Goal: Browse casually: Explore the website without a specific task or goal

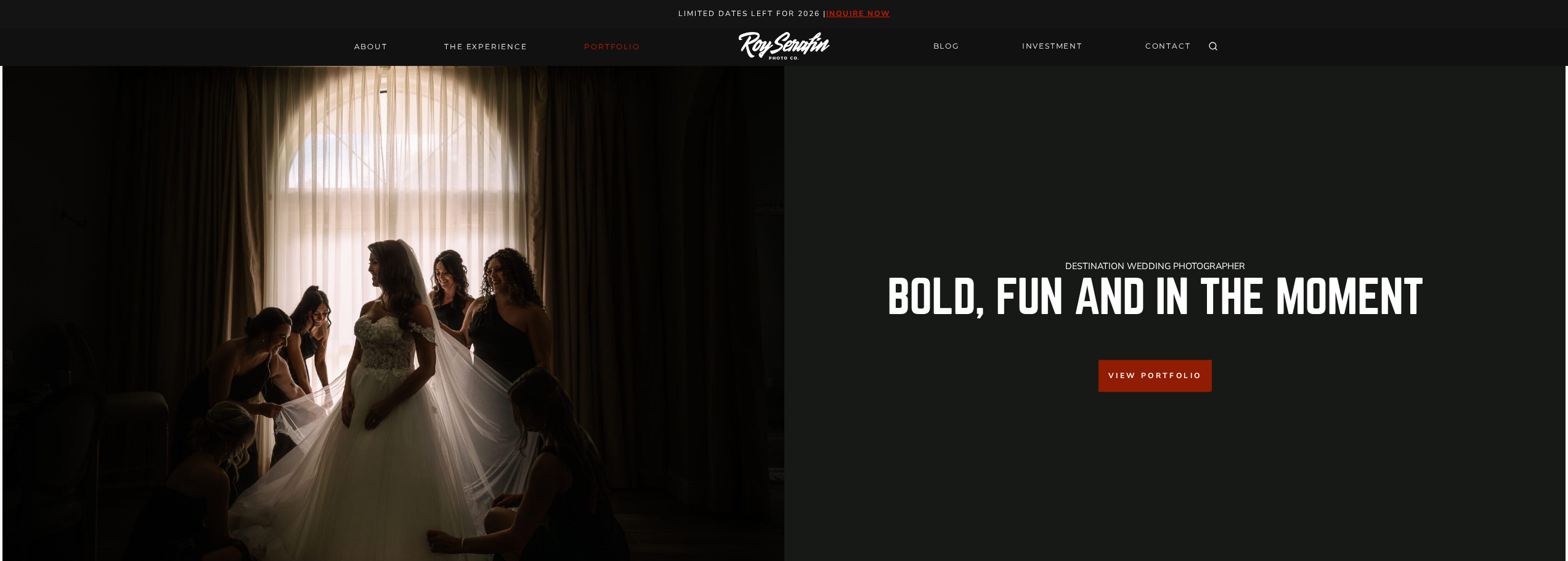
click at [613, 48] on link "Portfolio" at bounding box center [611, 46] width 70 height 17
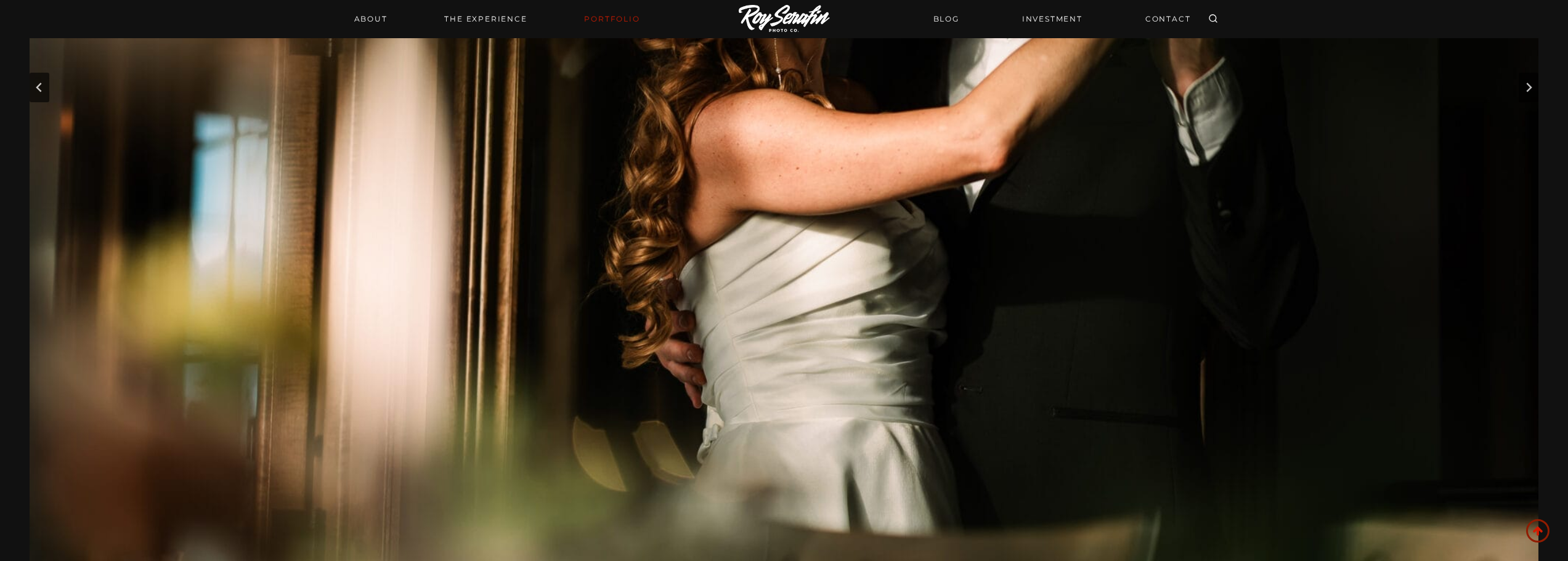
scroll to position [56, 0]
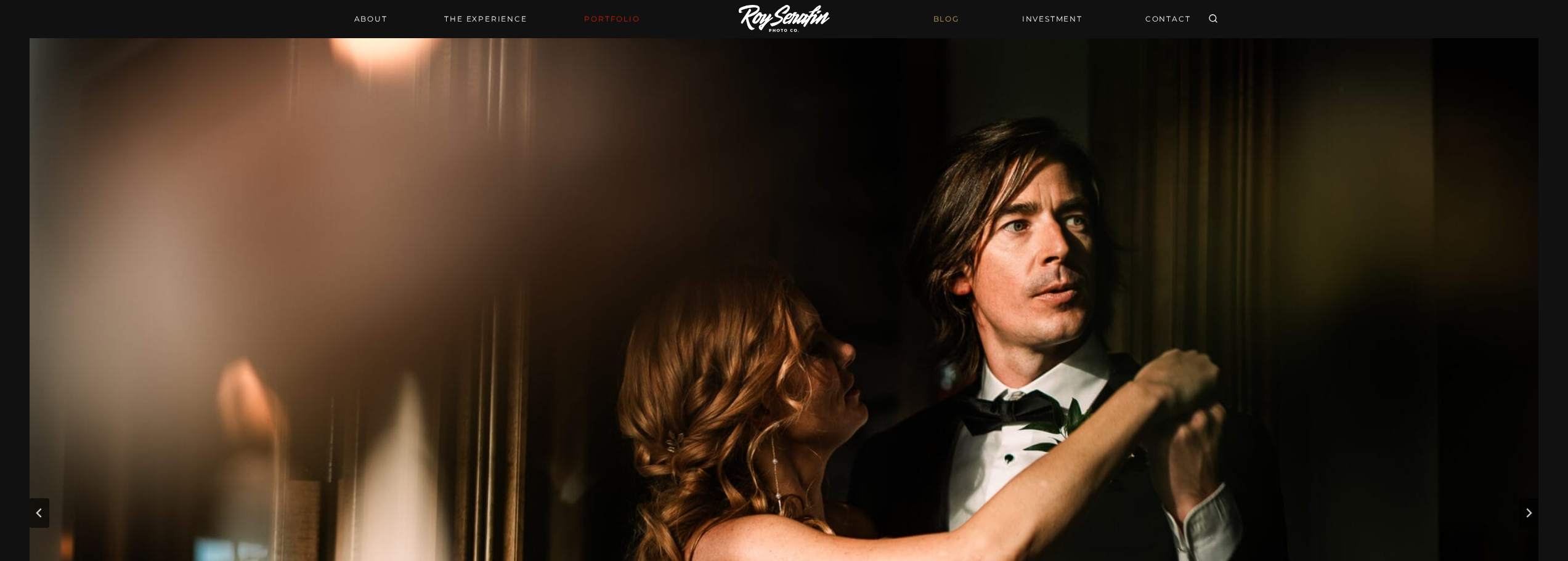
click at [939, 20] on link "BLOG" at bounding box center [947, 18] width 41 height 22
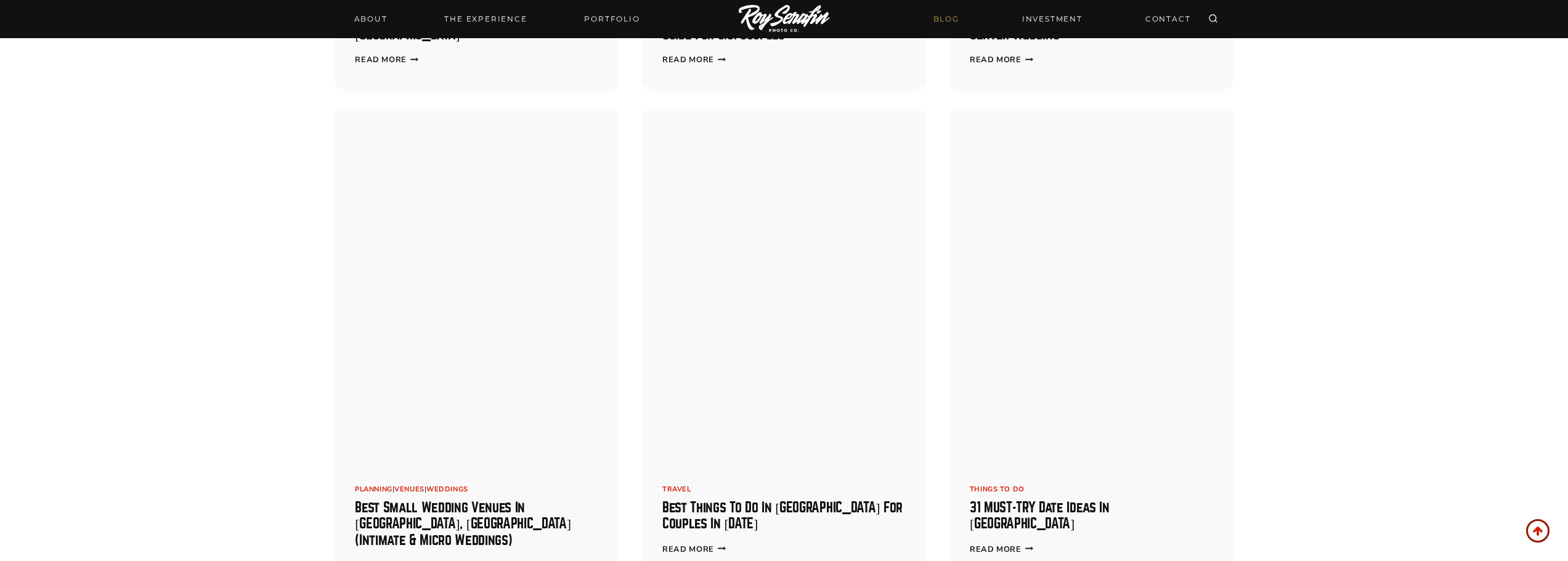
scroll to position [2280, 0]
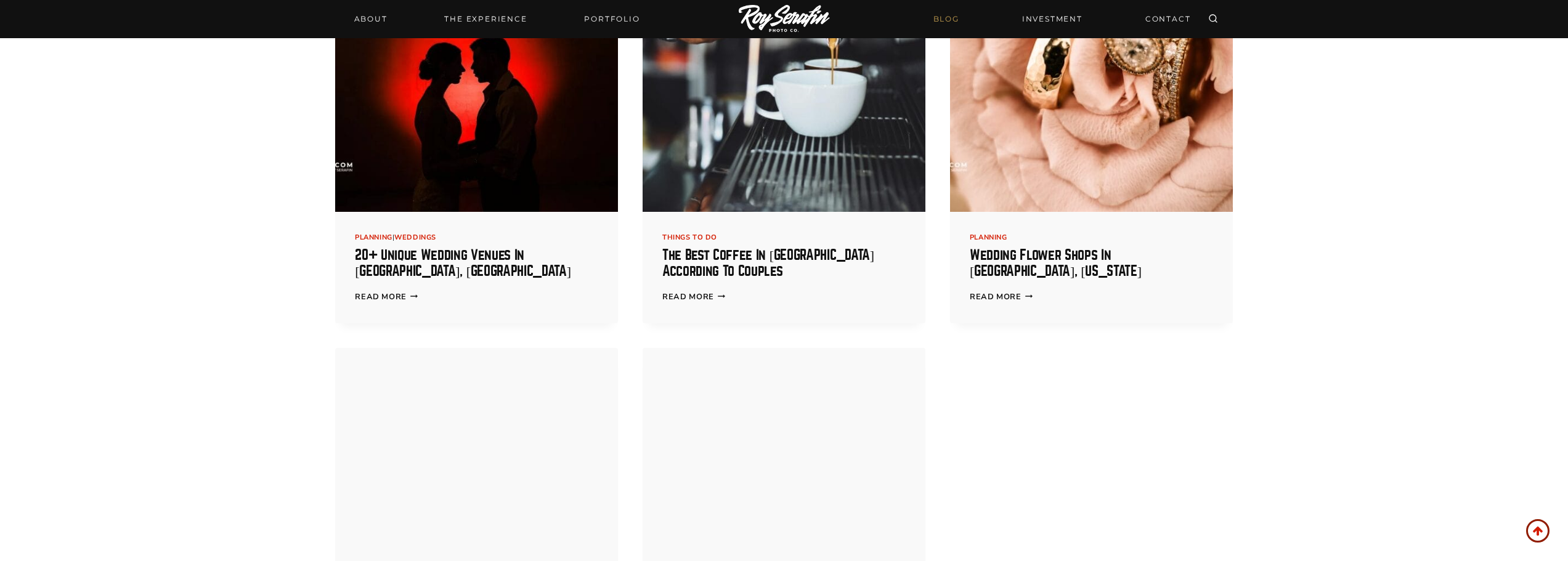
scroll to position [4190, 0]
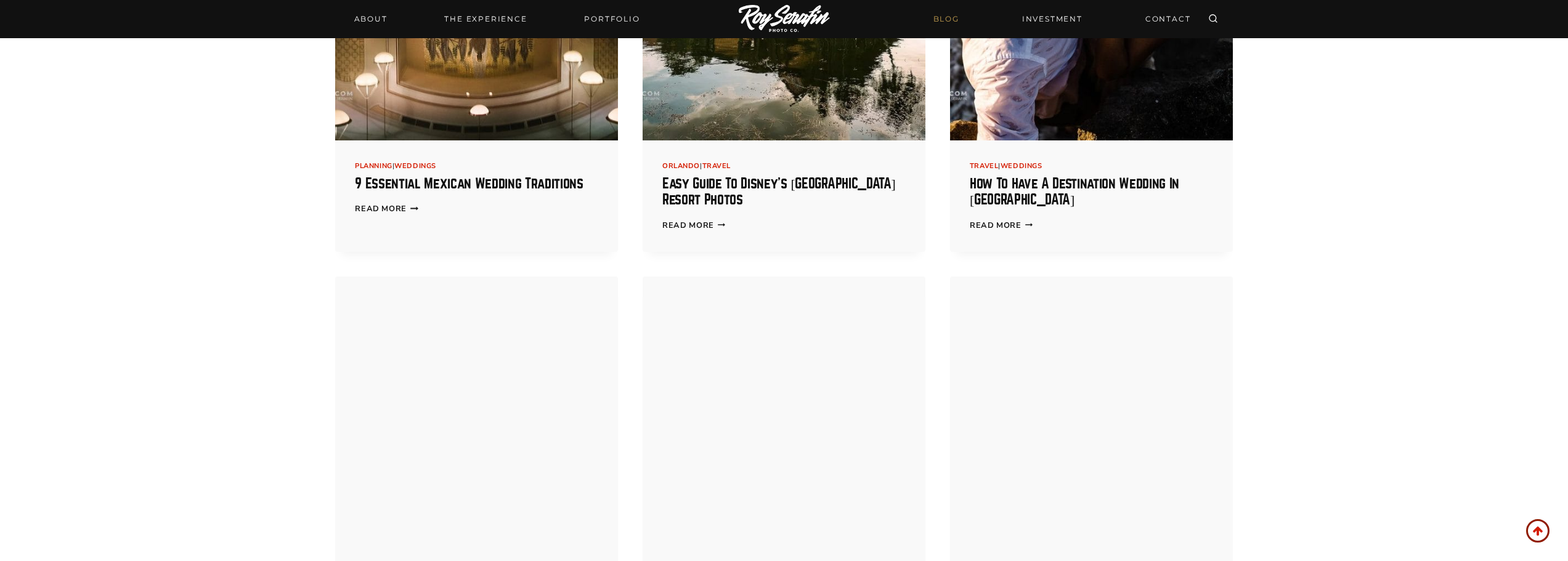
scroll to position [6655, 0]
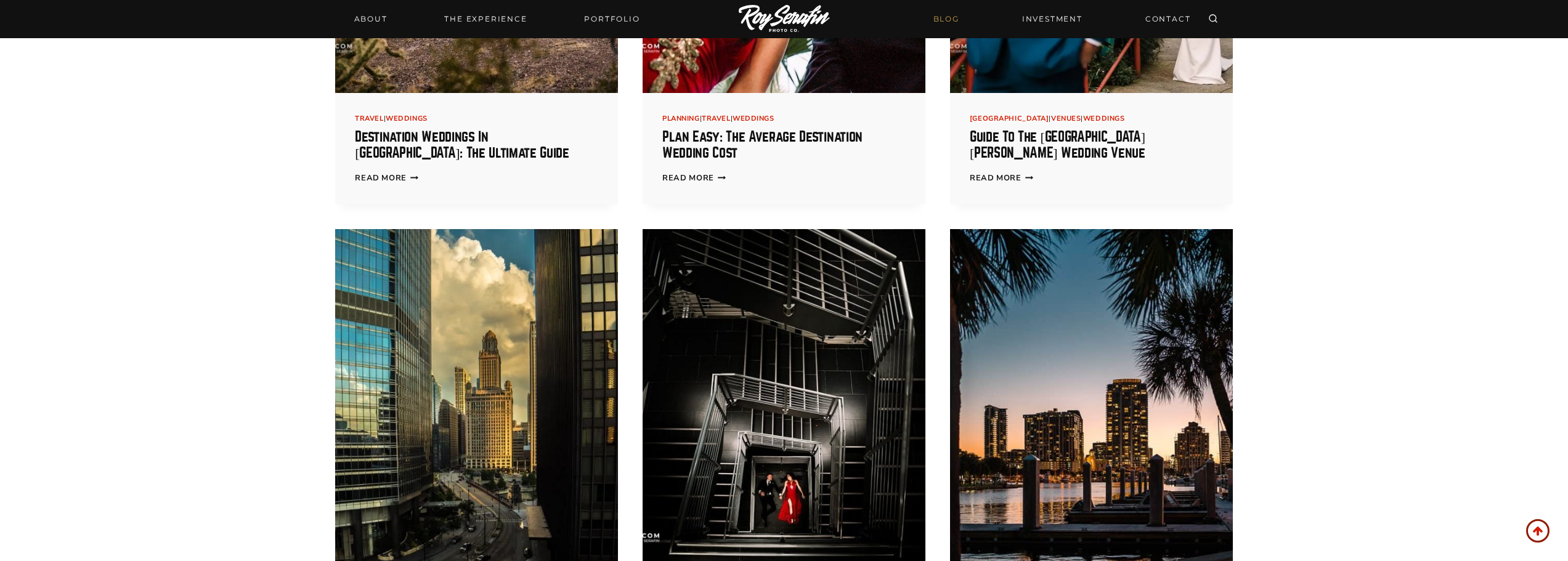
scroll to position [7148, 0]
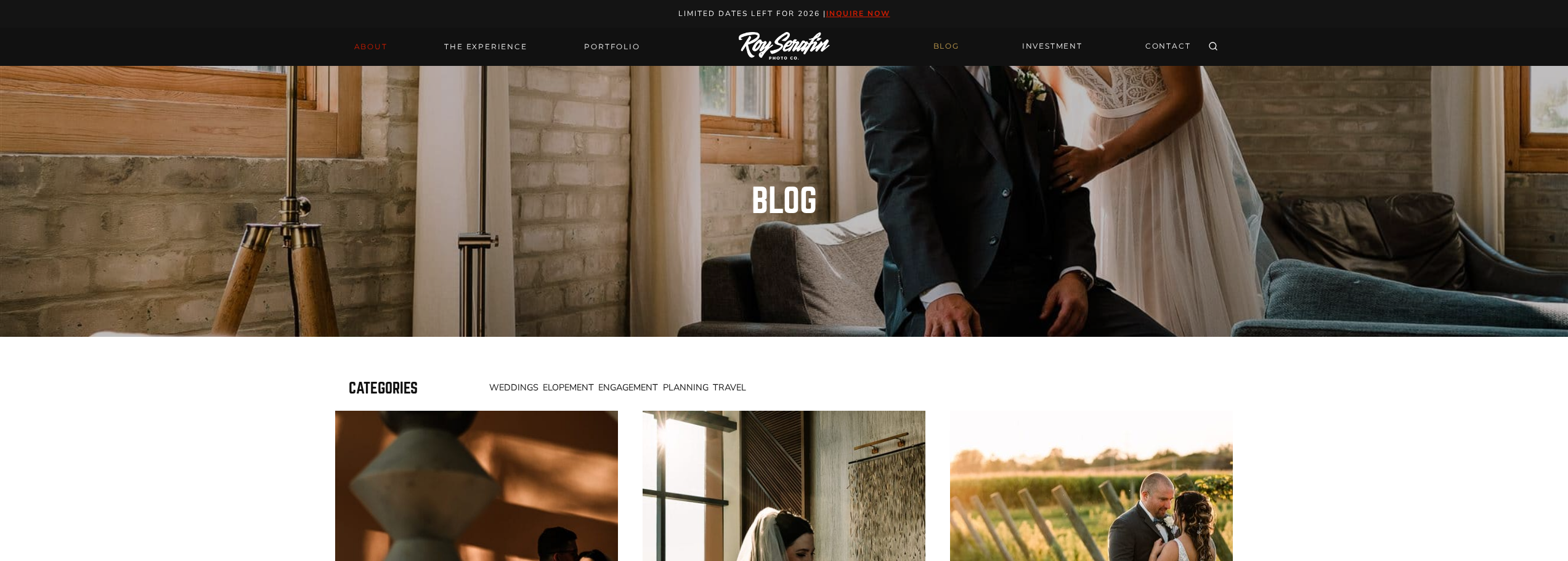
click at [354, 48] on link "About" at bounding box center [371, 46] width 48 height 17
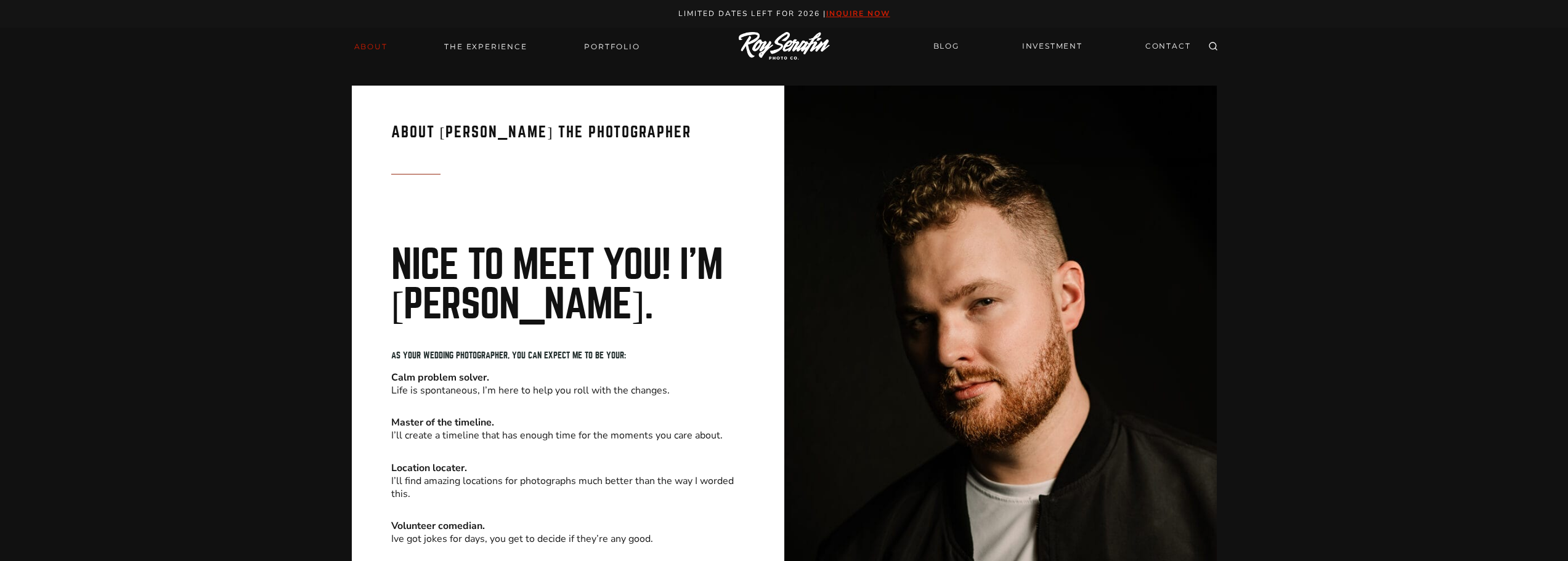
drag, startPoint x: 1307, startPoint y: 335, endPoint x: 1332, endPoint y: 124, distance: 212.5
click at [617, 46] on link "Portfolio" at bounding box center [611, 46] width 70 height 17
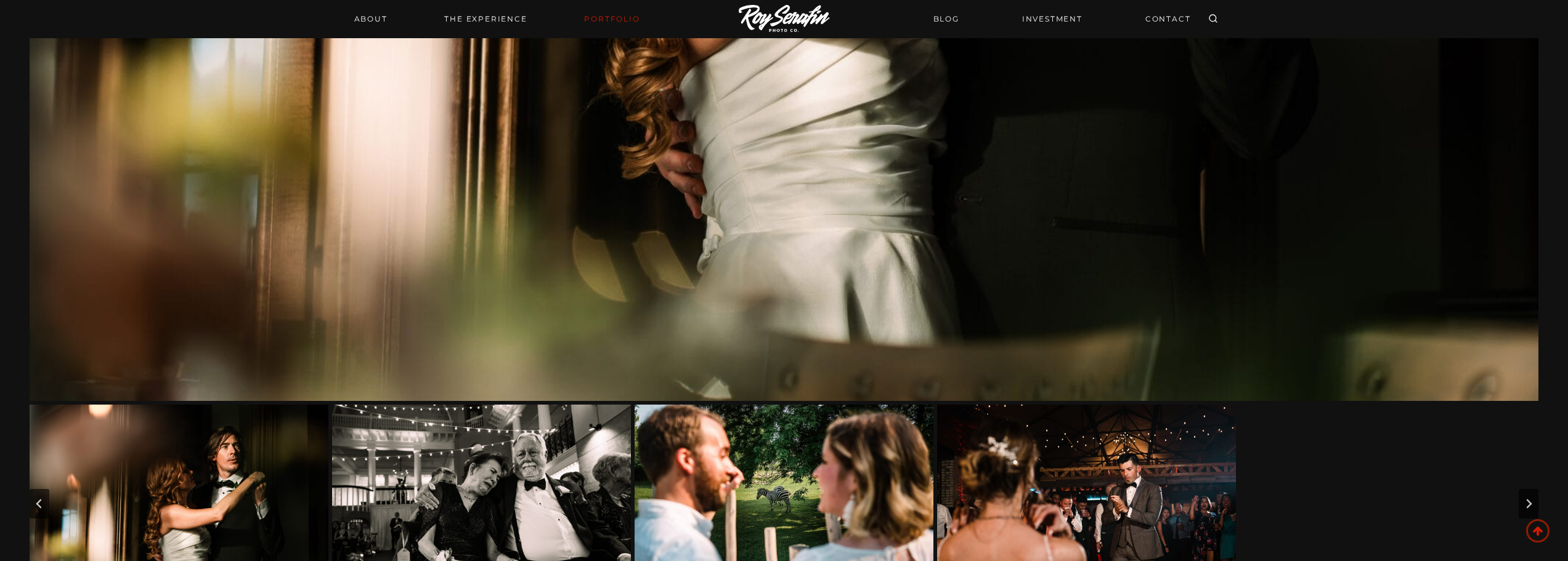
scroll to position [918, 0]
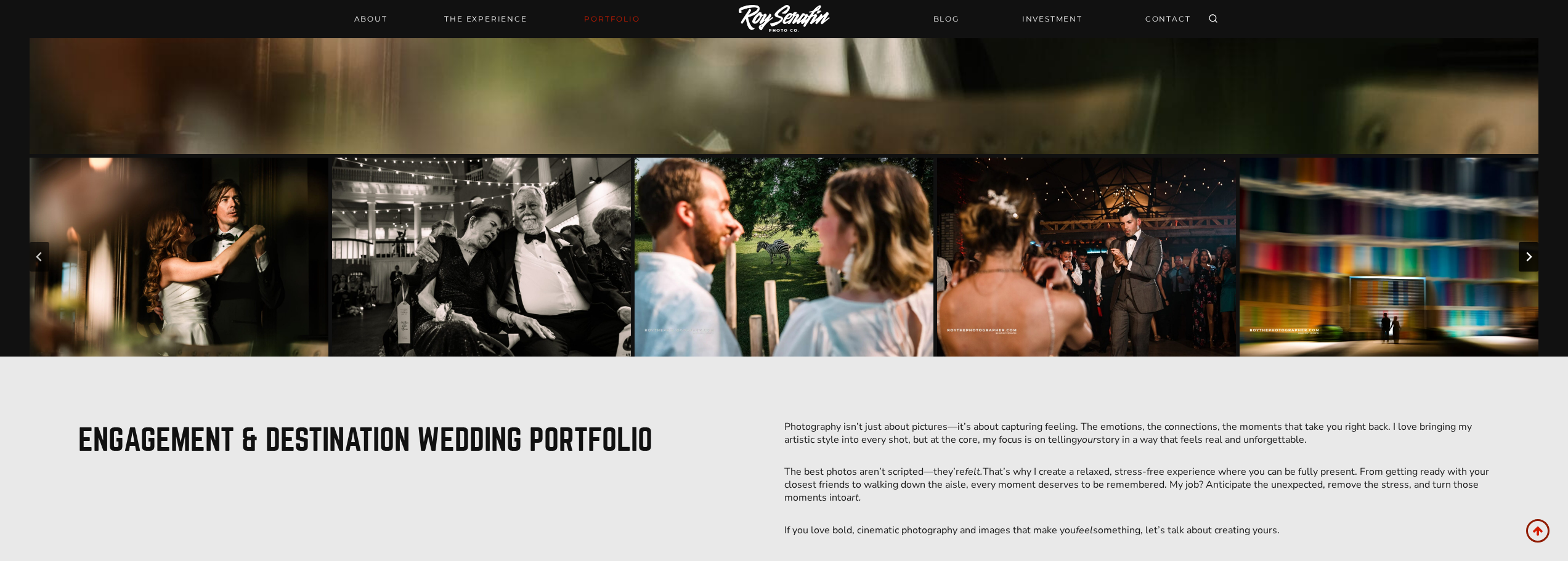
click at [1526, 259] on icon "Next slide" at bounding box center [1529, 257] width 10 height 10
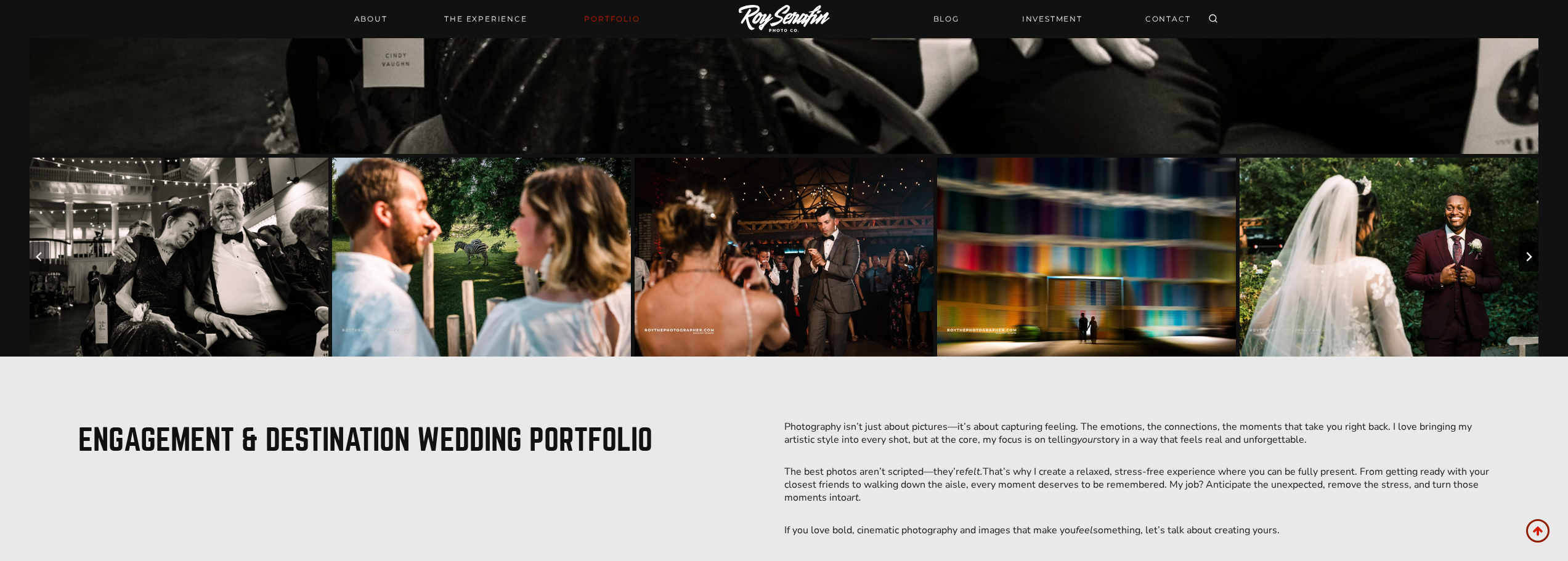
click at [1526, 259] on icon "Next slide" at bounding box center [1529, 257] width 10 height 10
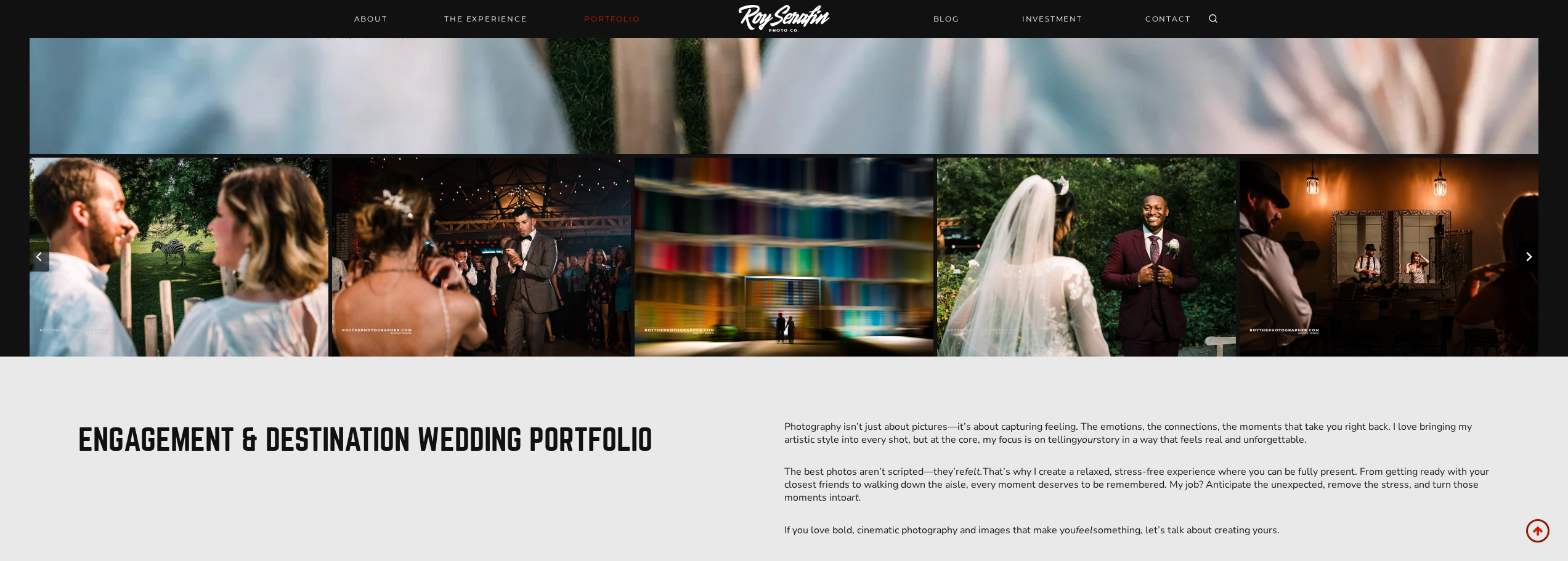
click at [1526, 258] on icon "Next slide" at bounding box center [1529, 257] width 10 height 10
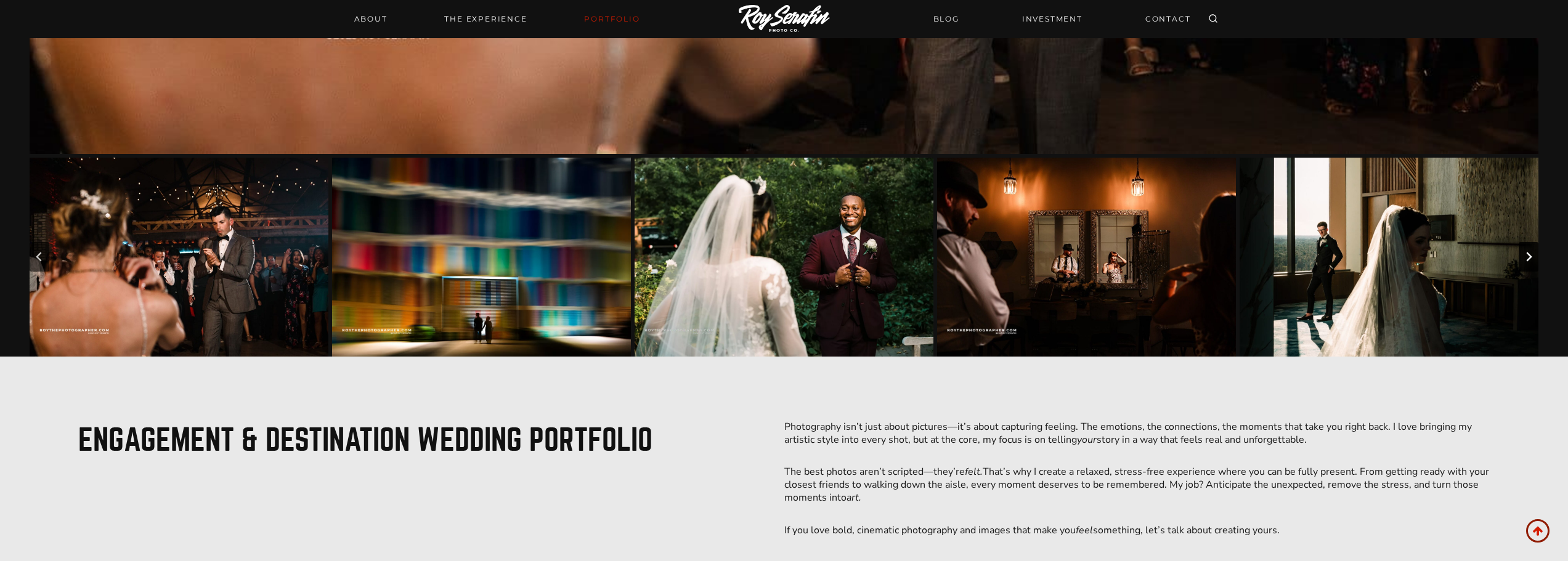
click at [1526, 258] on icon "Next slide" at bounding box center [1529, 257] width 10 height 10
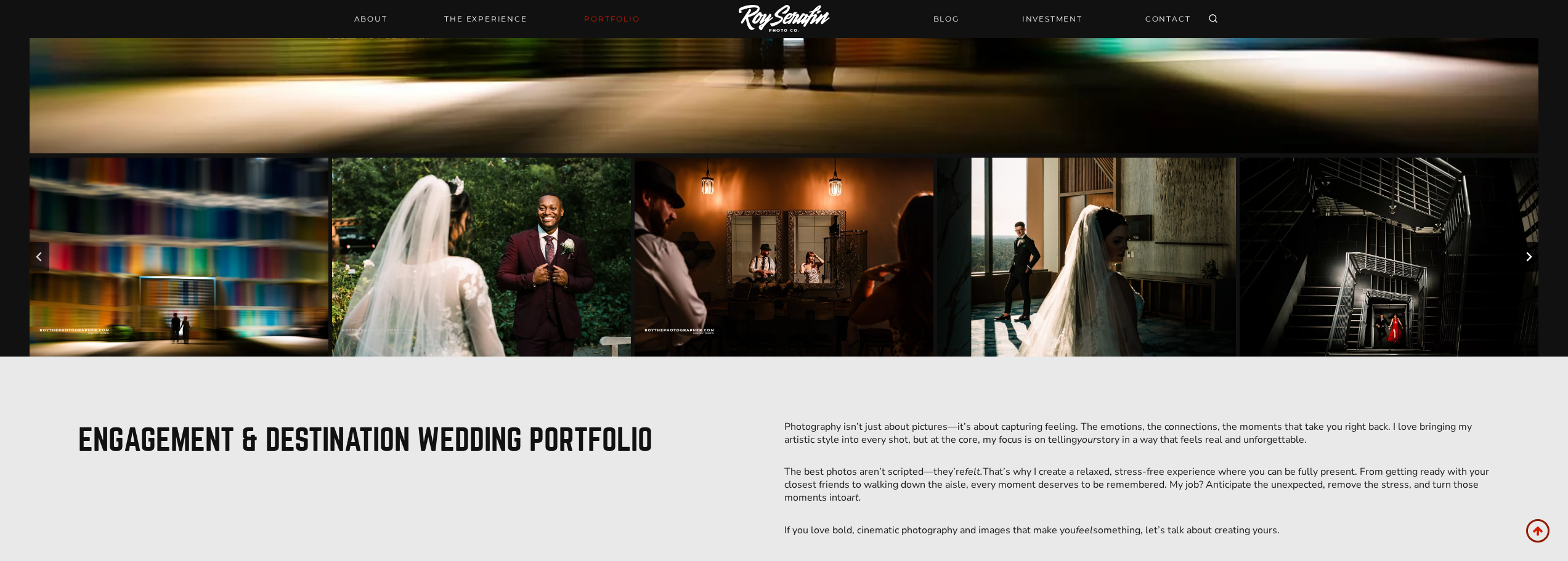
click at [1526, 258] on icon "Next slide" at bounding box center [1529, 257] width 10 height 10
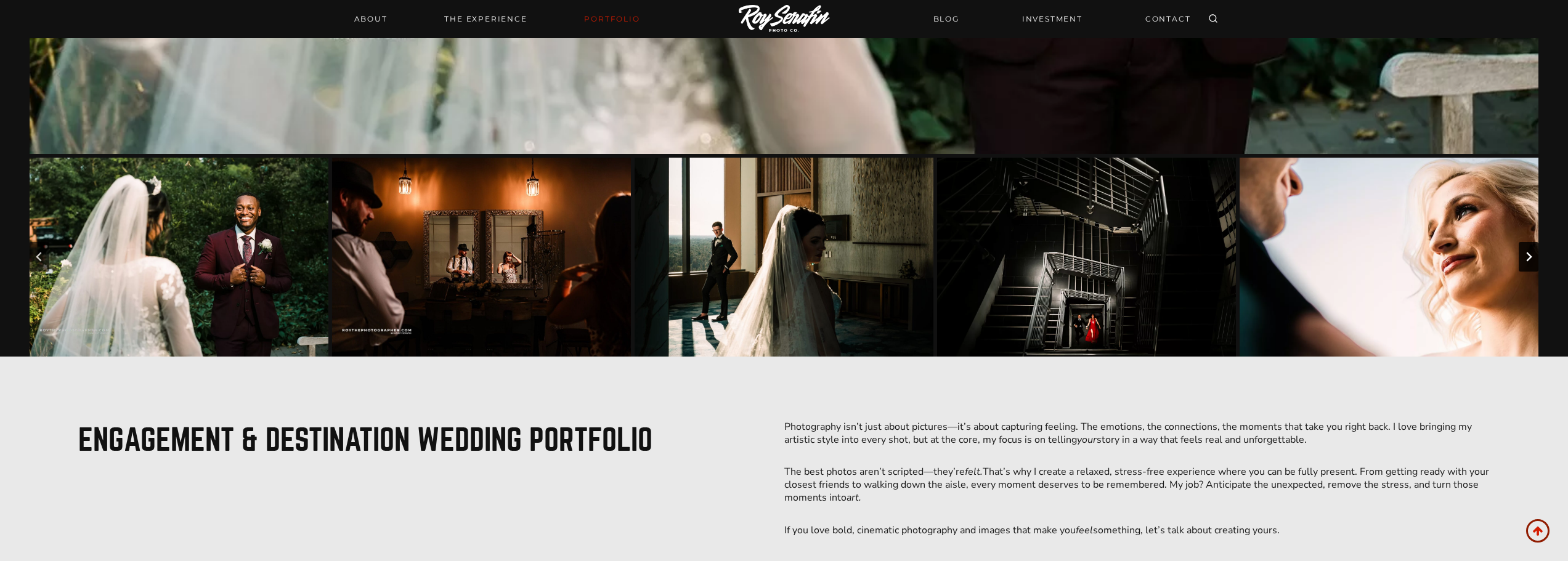
click at [1526, 258] on icon "Next slide" at bounding box center [1529, 257] width 10 height 10
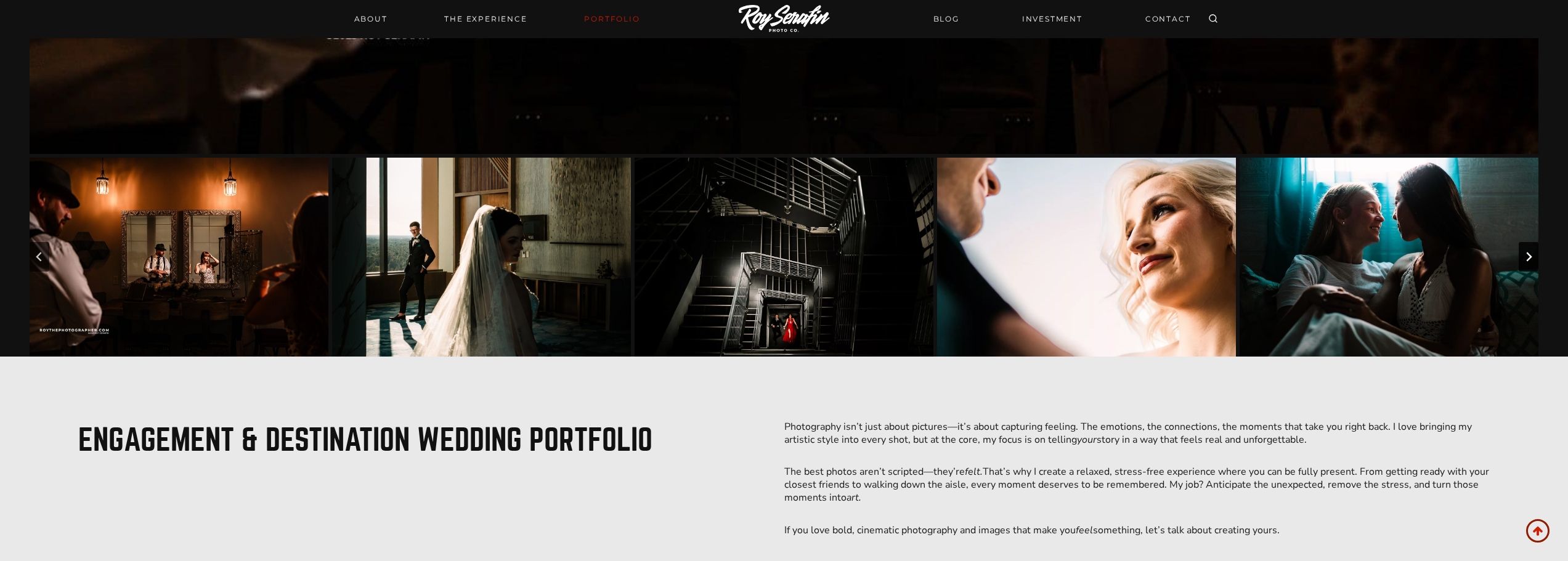
click at [1526, 258] on icon "Next slide" at bounding box center [1529, 257] width 10 height 10
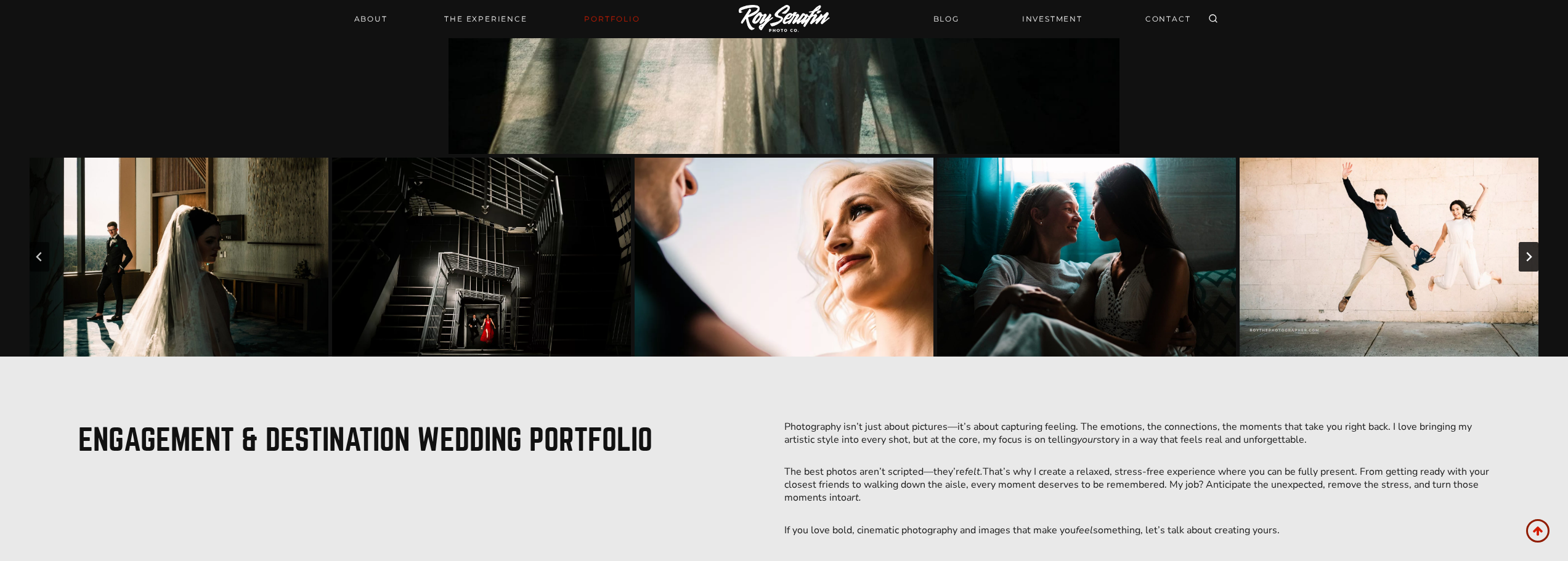
click at [1526, 258] on icon "Next slide" at bounding box center [1529, 257] width 10 height 10
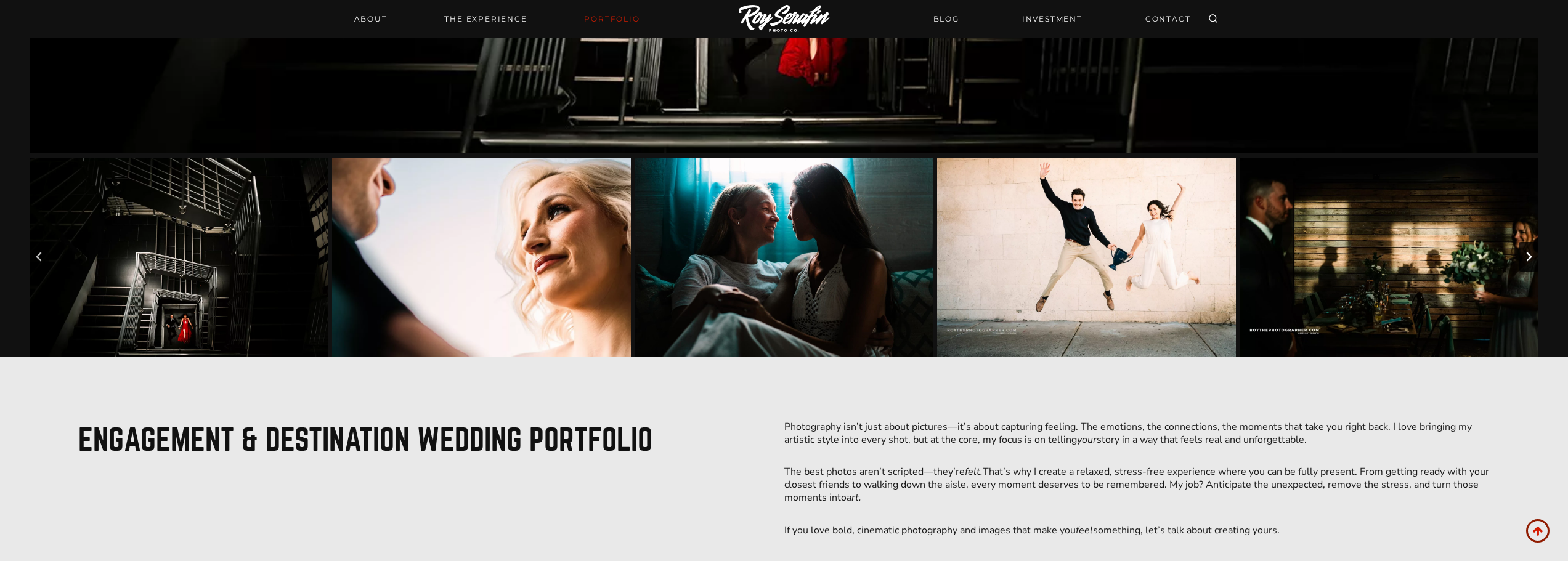
click at [1526, 258] on icon "Next slide" at bounding box center [1529, 257] width 10 height 10
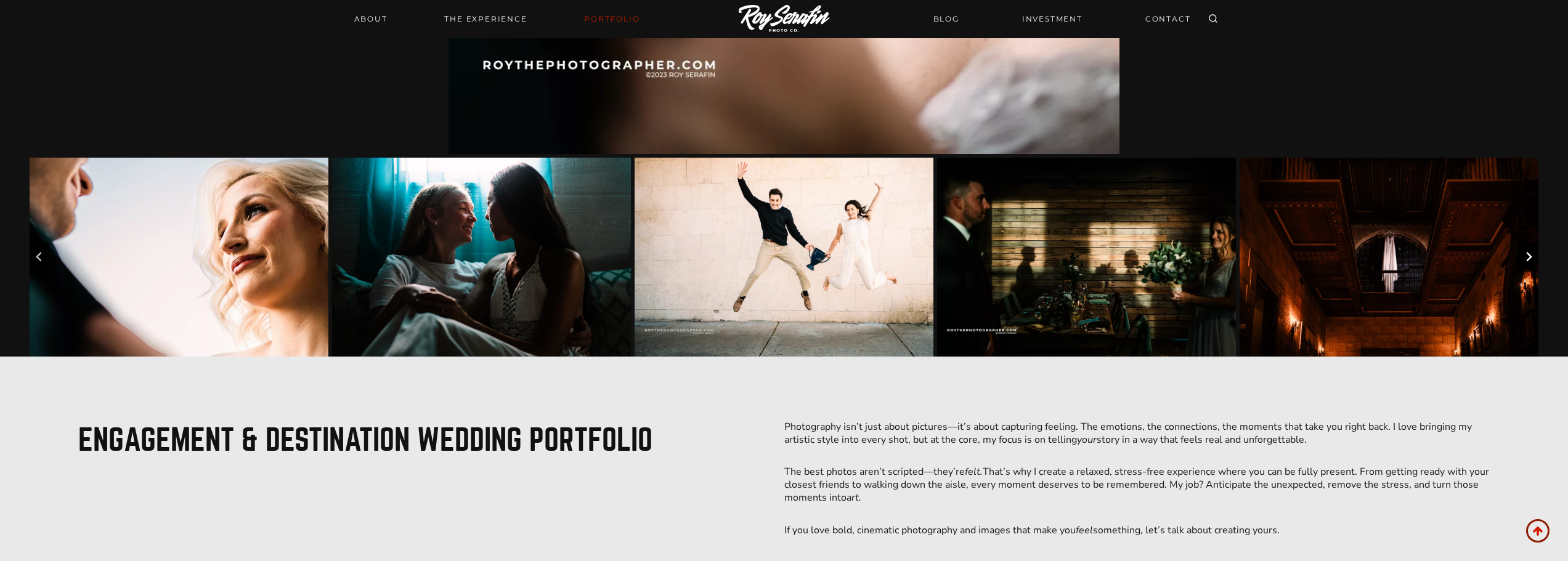
click at [1526, 258] on icon "Next slide" at bounding box center [1529, 257] width 10 height 10
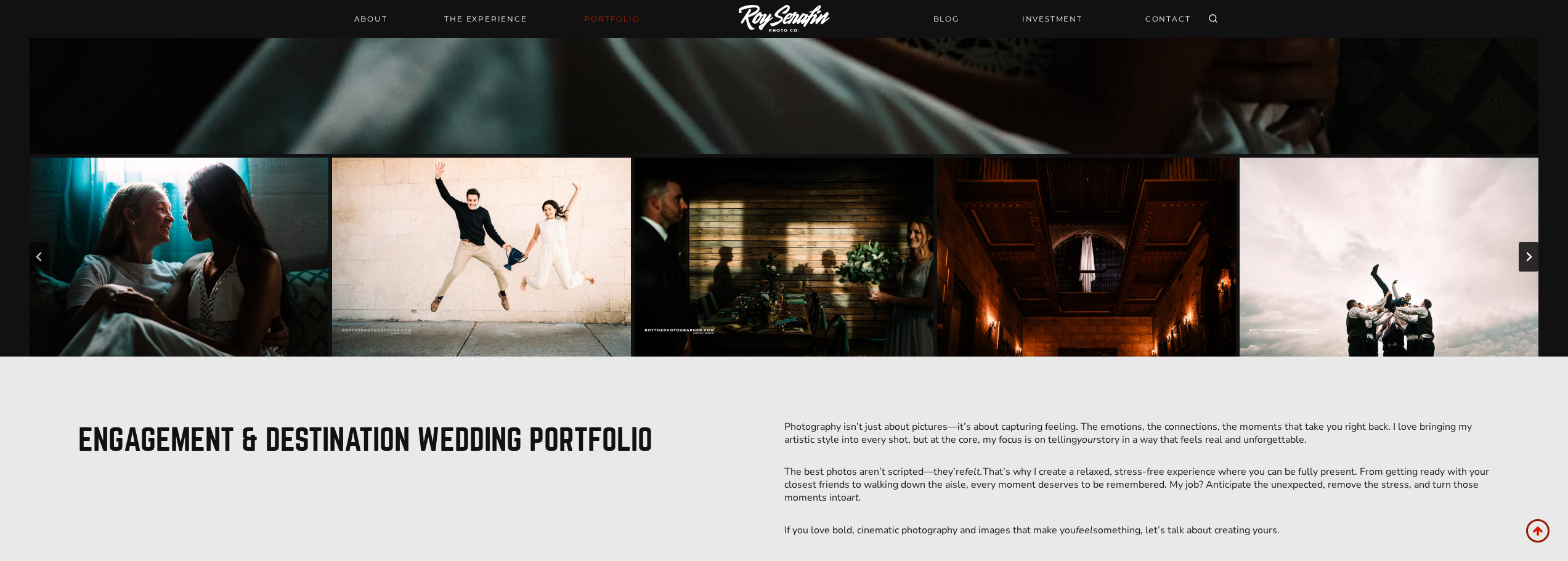
click at [1526, 258] on icon "Next slide" at bounding box center [1529, 257] width 10 height 10
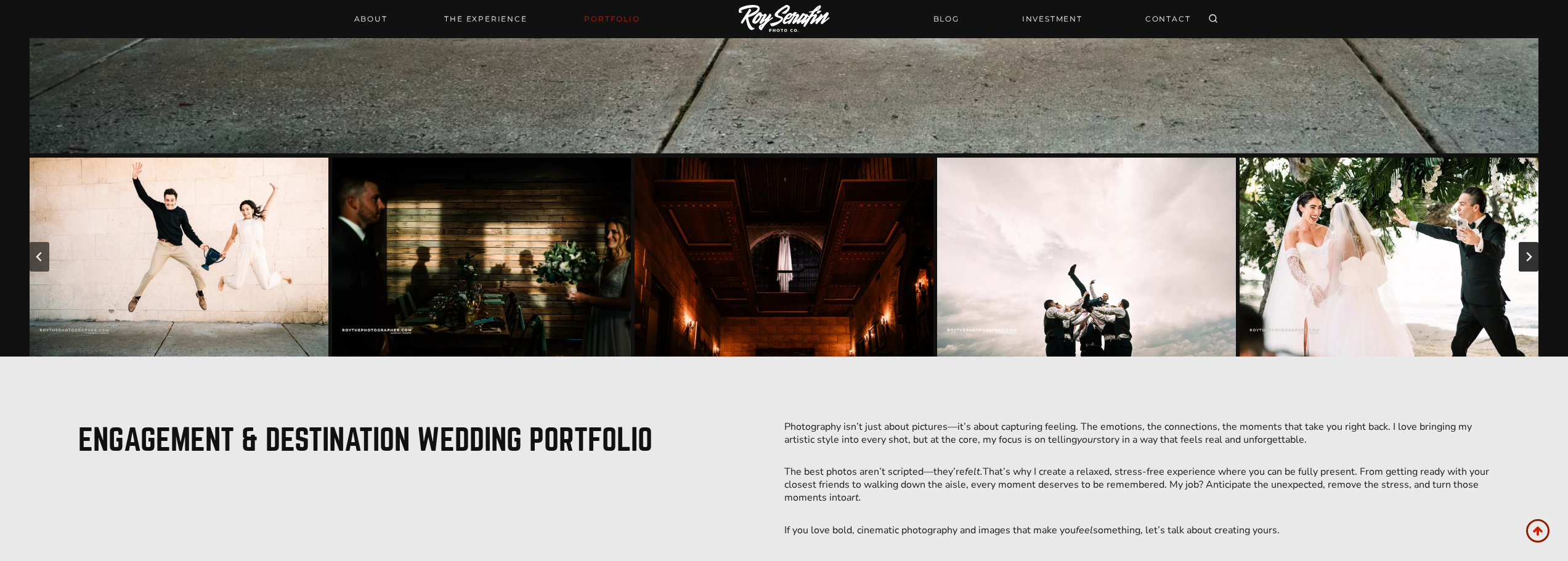
click at [1526, 258] on icon "Next slide" at bounding box center [1529, 257] width 10 height 10
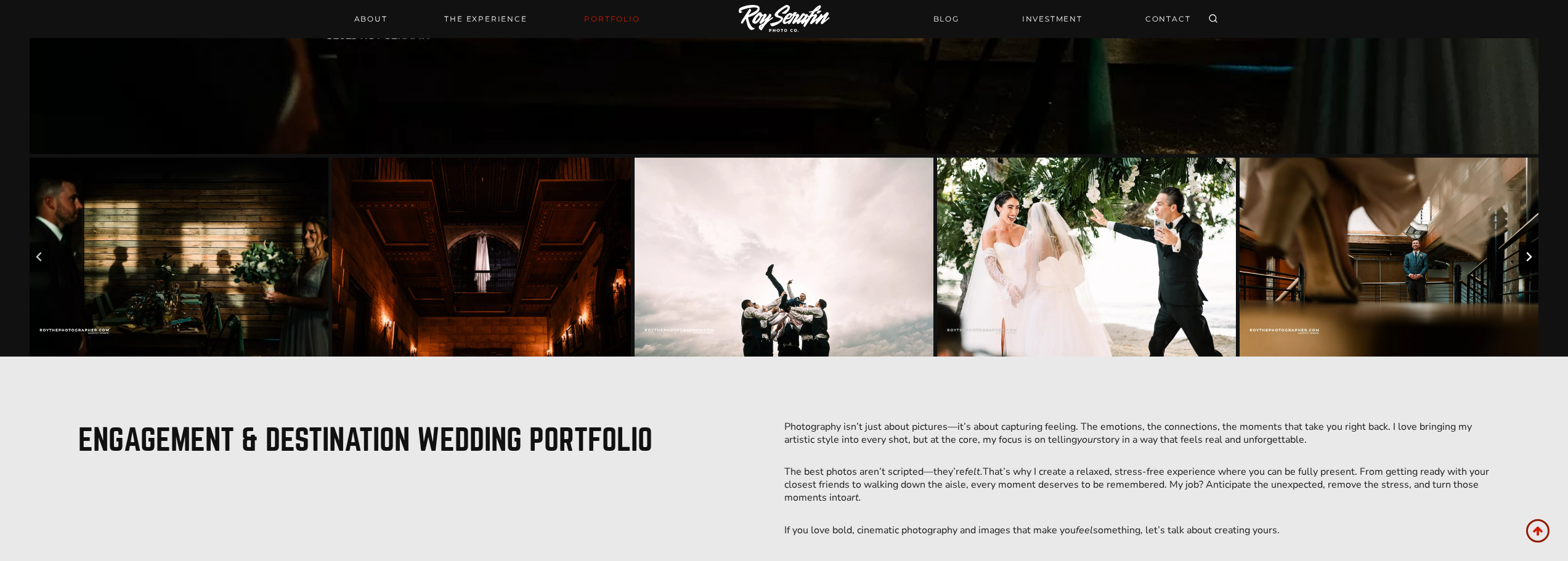
click at [1526, 258] on icon "Next slide" at bounding box center [1529, 257] width 10 height 10
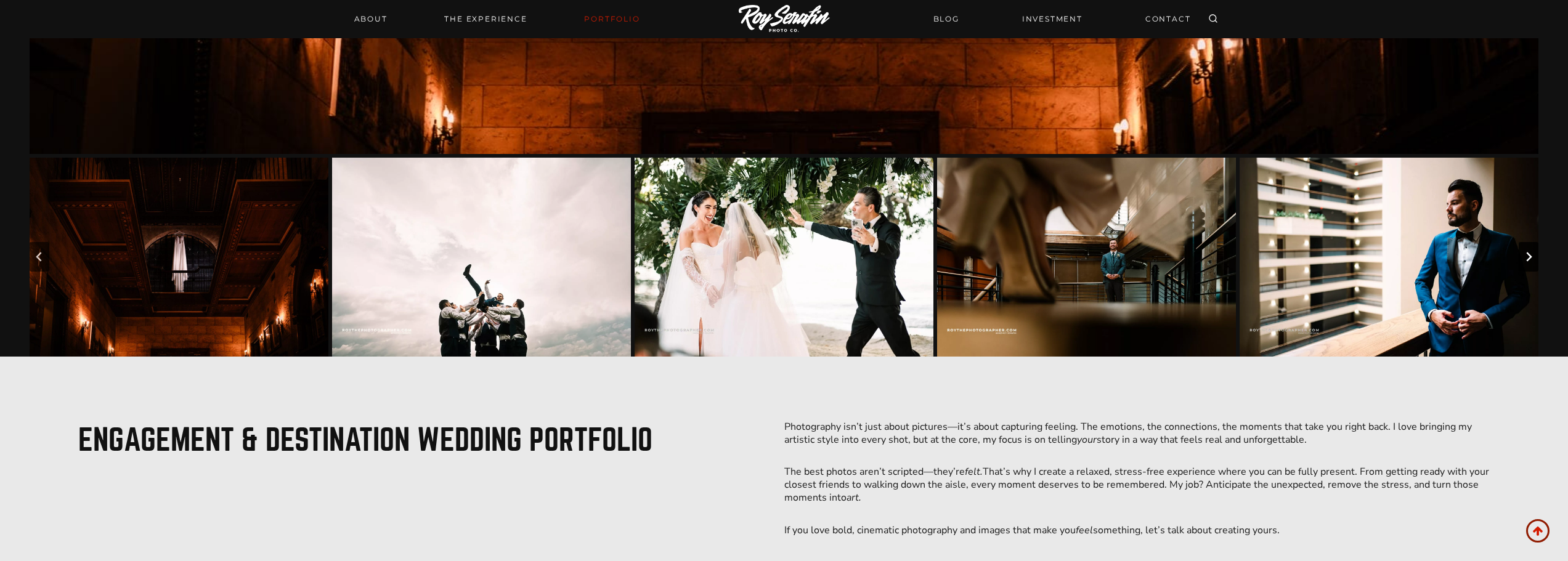
click at [1526, 258] on icon "Next slide" at bounding box center [1529, 257] width 10 height 10
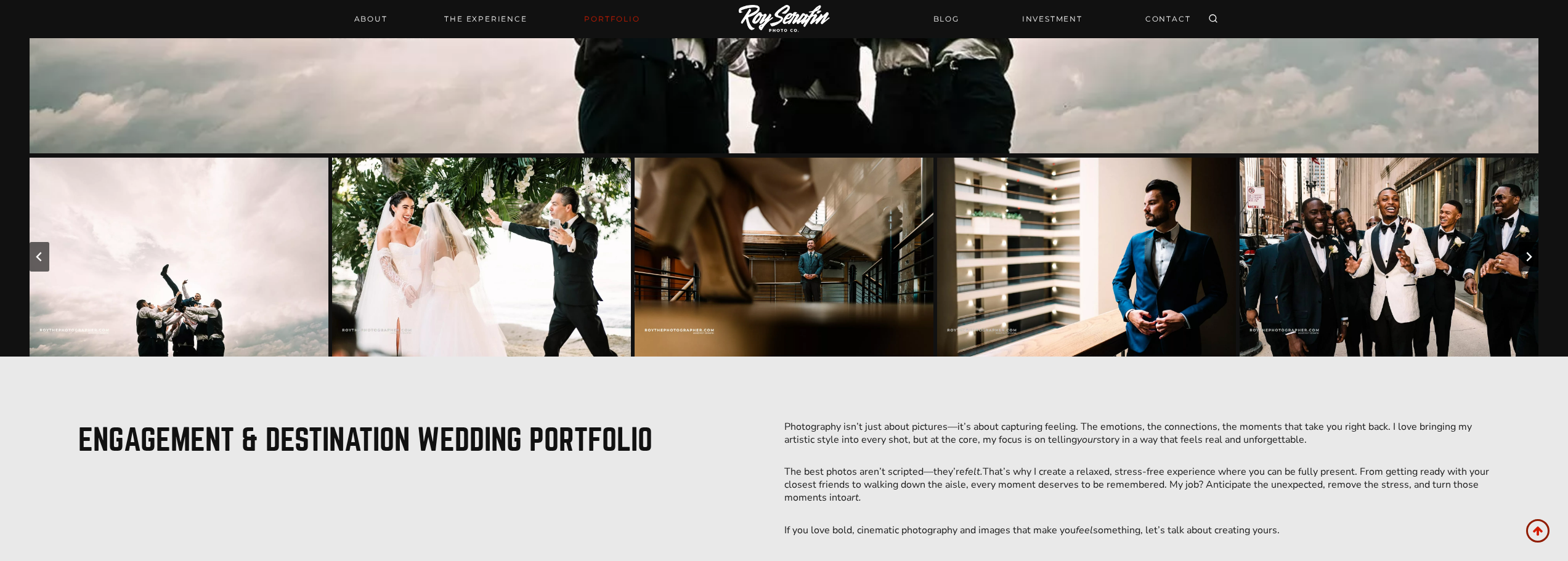
click at [1526, 258] on icon "Next slide" at bounding box center [1529, 257] width 10 height 10
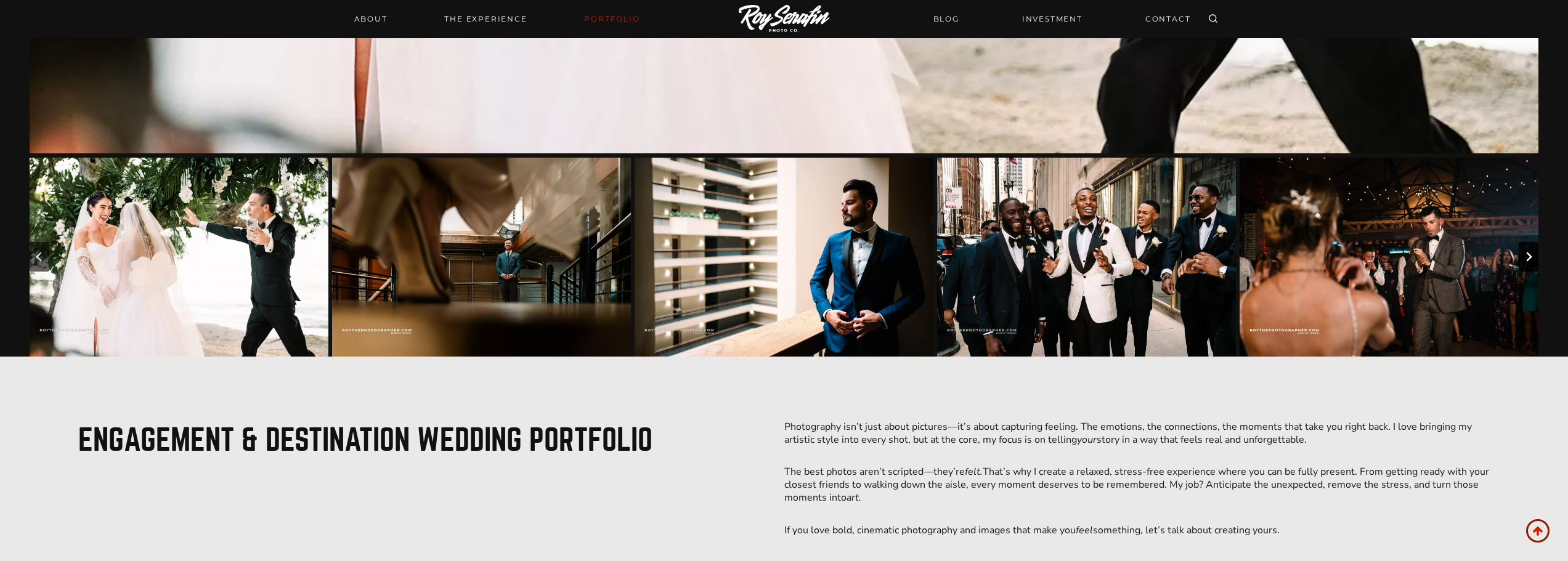
click at [1526, 258] on icon "Next slide" at bounding box center [1529, 257] width 10 height 10
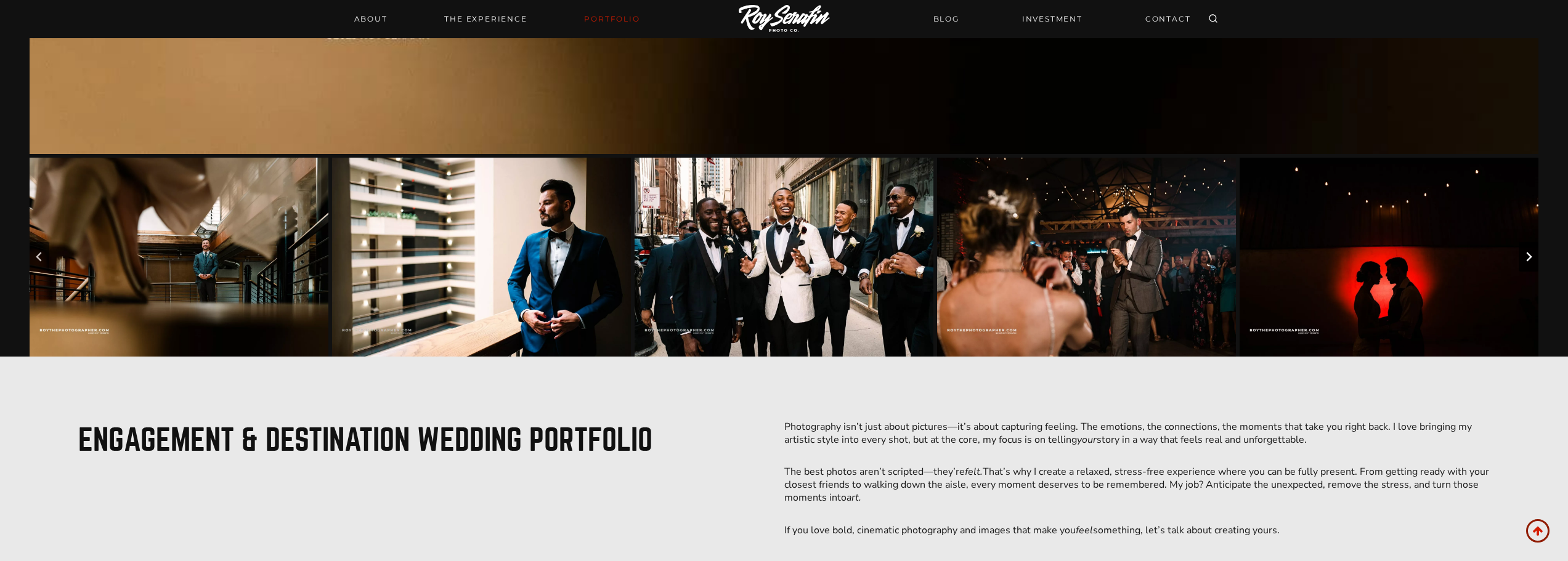
click at [1526, 258] on icon "Next slide" at bounding box center [1529, 257] width 10 height 10
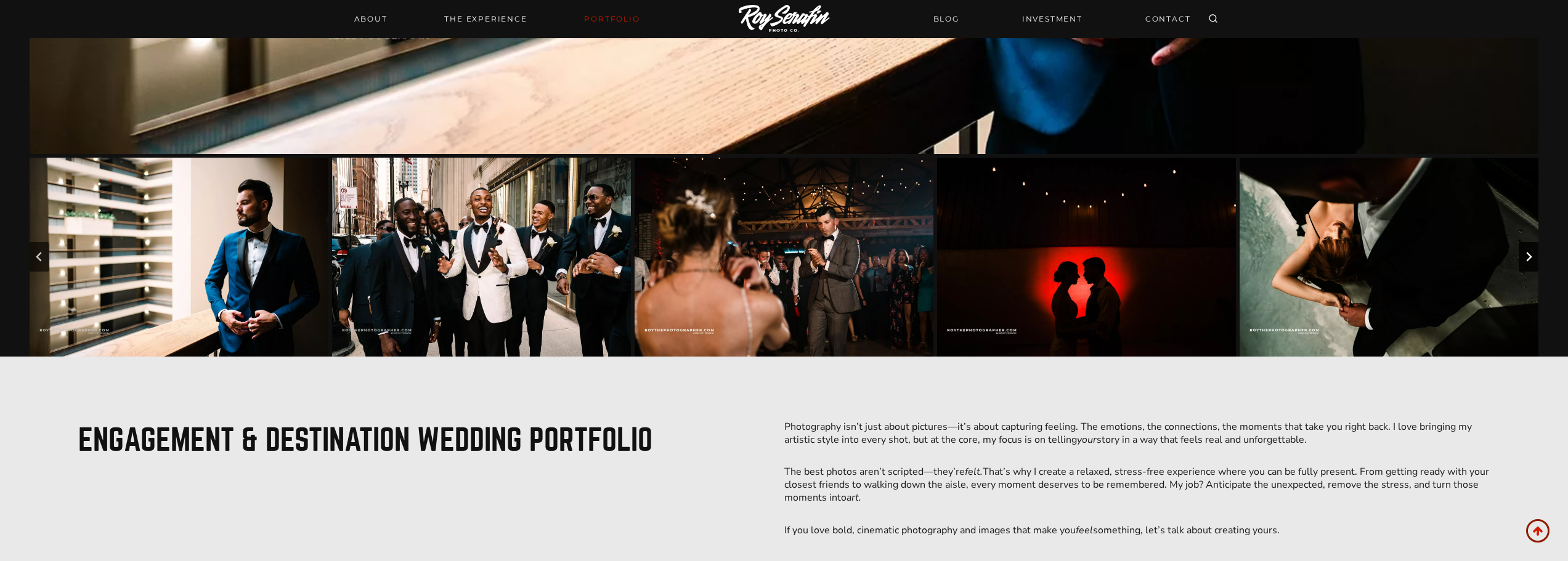
click at [1526, 258] on icon "Next slide" at bounding box center [1529, 257] width 10 height 10
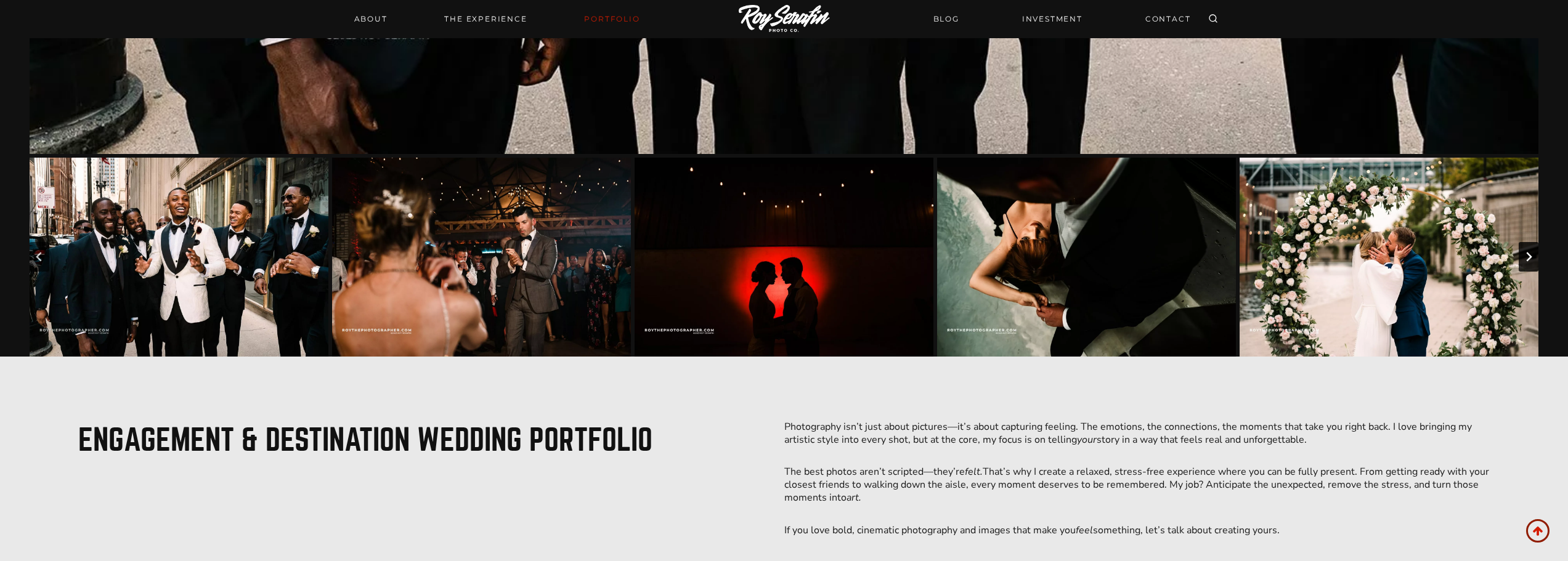
click at [1526, 258] on icon "Next slide" at bounding box center [1529, 257] width 10 height 10
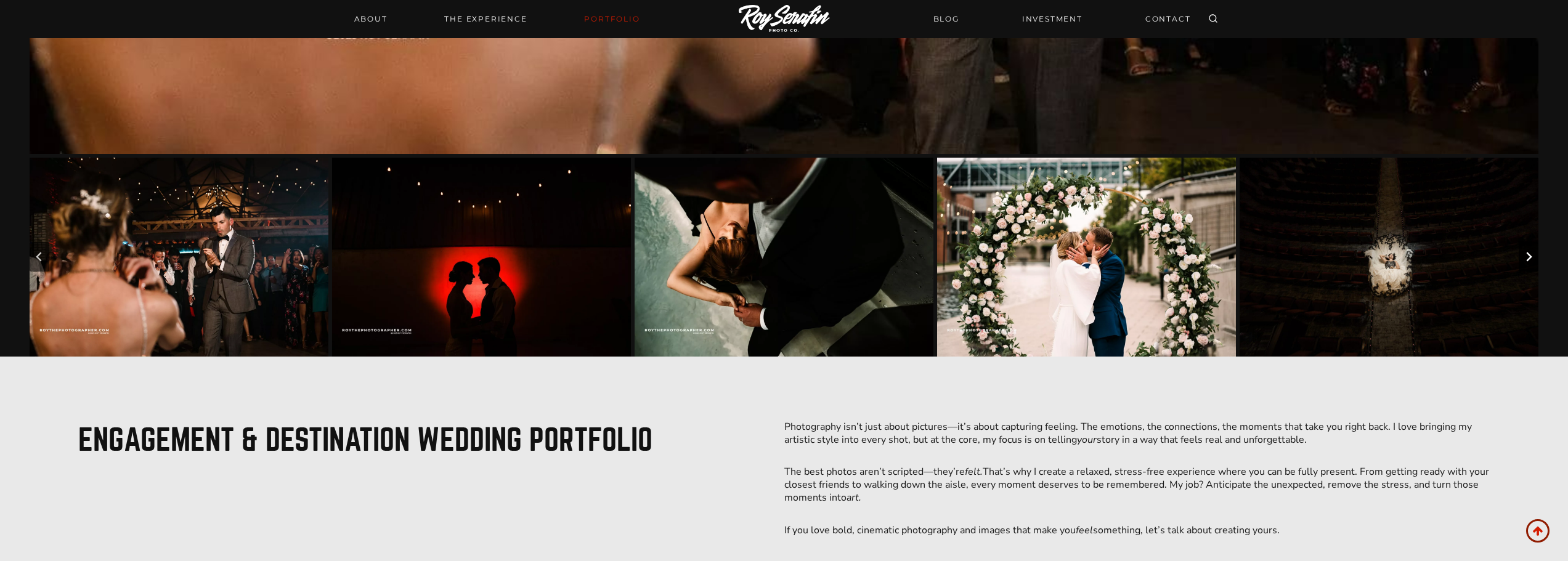
click at [1526, 258] on icon "Next slide" at bounding box center [1529, 257] width 10 height 10
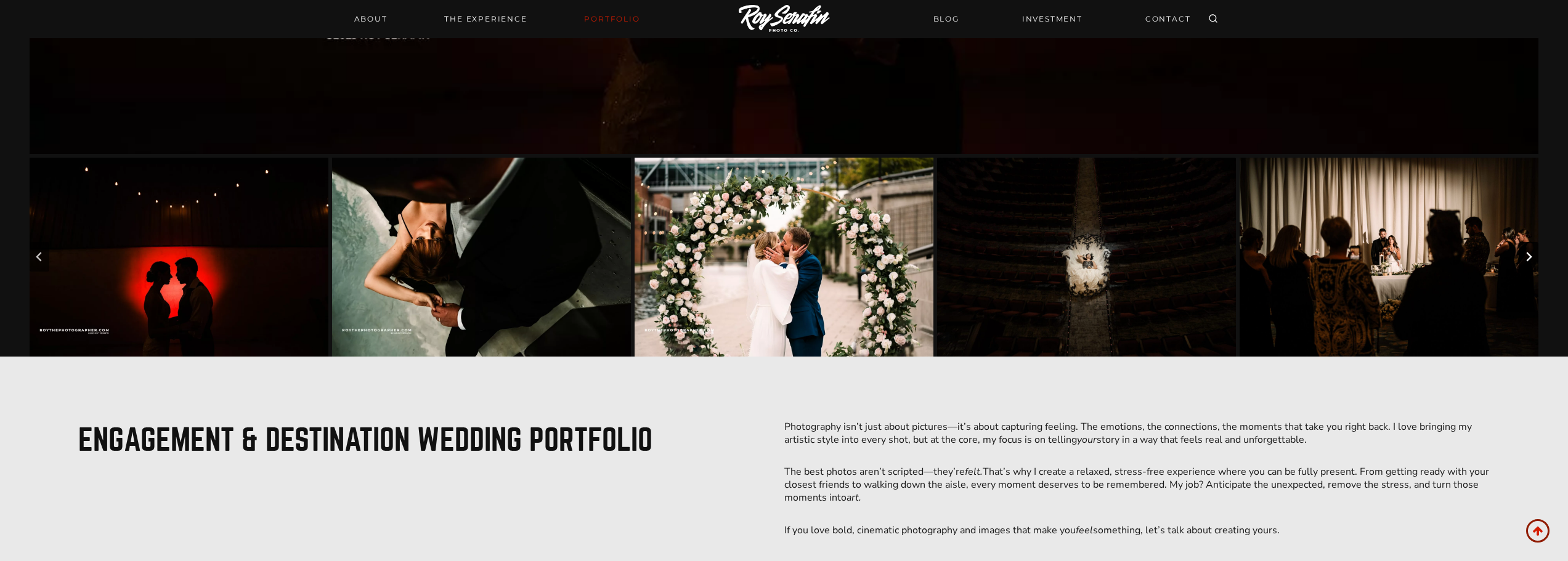
click at [1526, 258] on icon "Next slide" at bounding box center [1529, 257] width 10 height 10
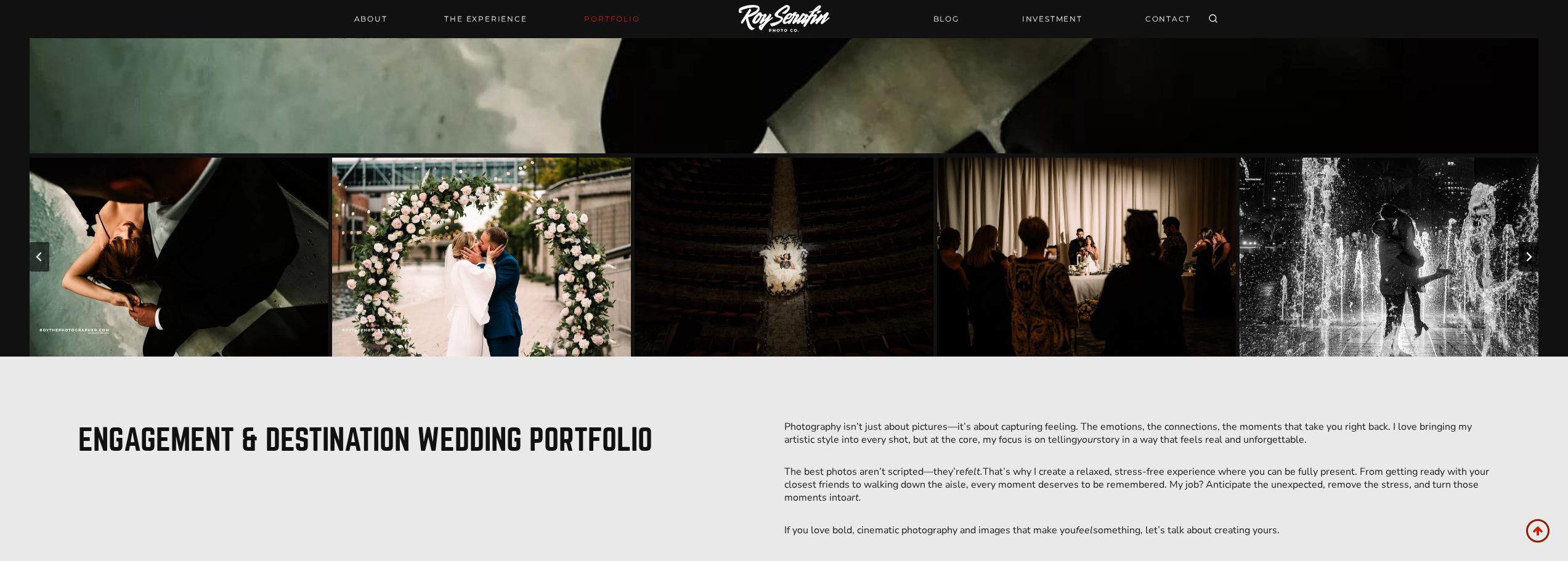
click at [1526, 258] on icon "Next slide" at bounding box center [1529, 257] width 10 height 10
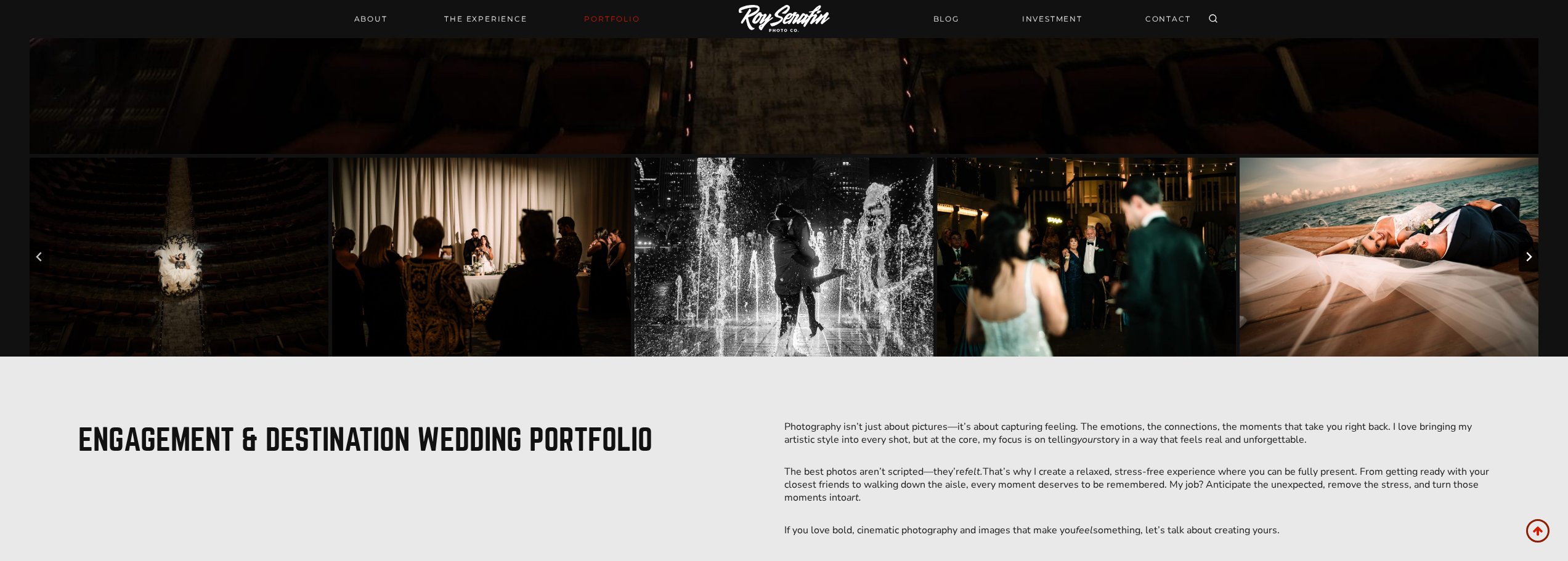
click at [1526, 258] on icon "Next slide" at bounding box center [1529, 257] width 10 height 10
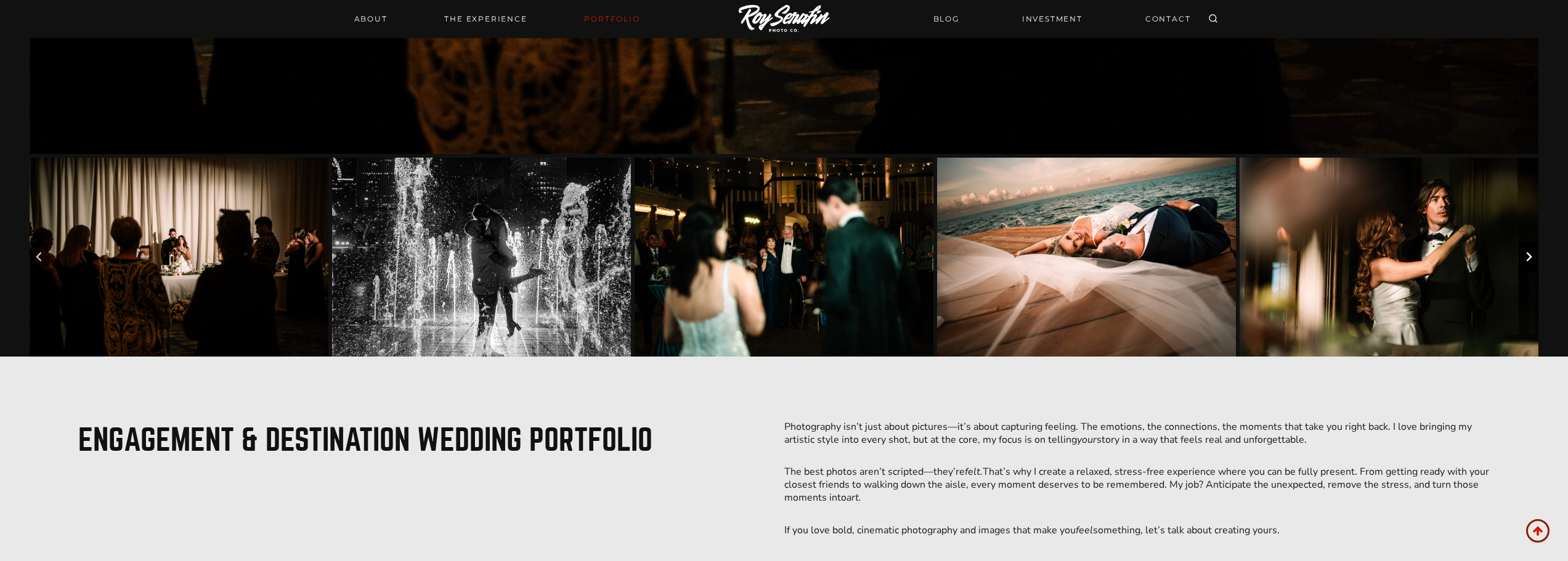
click at [1526, 258] on icon "Next slide" at bounding box center [1529, 257] width 10 height 10
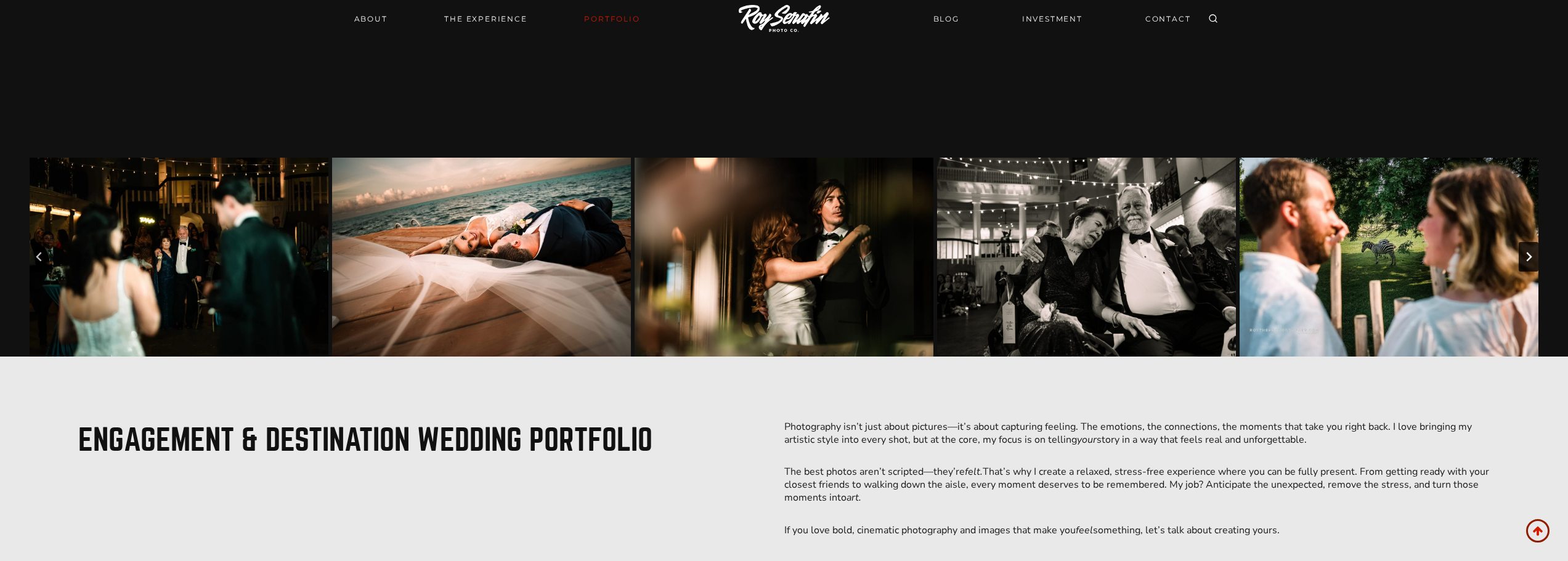
click at [1525, 257] on icon "Next slide" at bounding box center [1529, 257] width 10 height 10
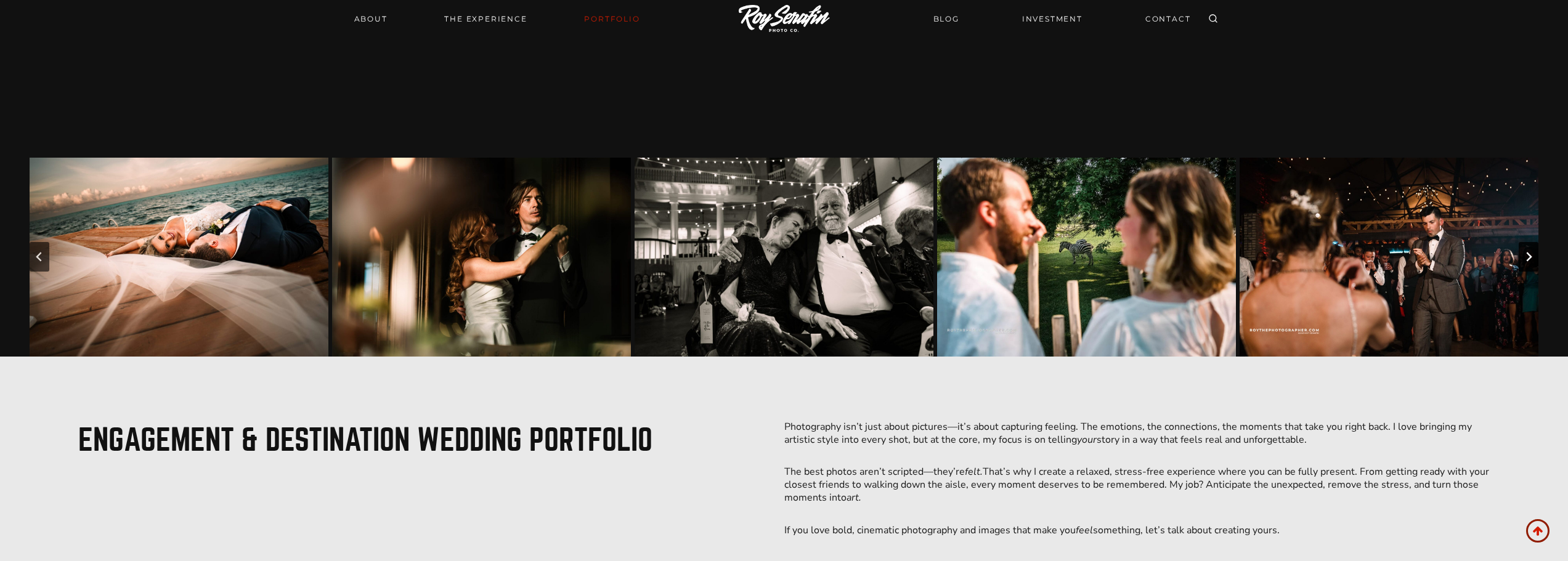
click at [1525, 257] on icon "Go to first slide" at bounding box center [1529, 257] width 10 height 10
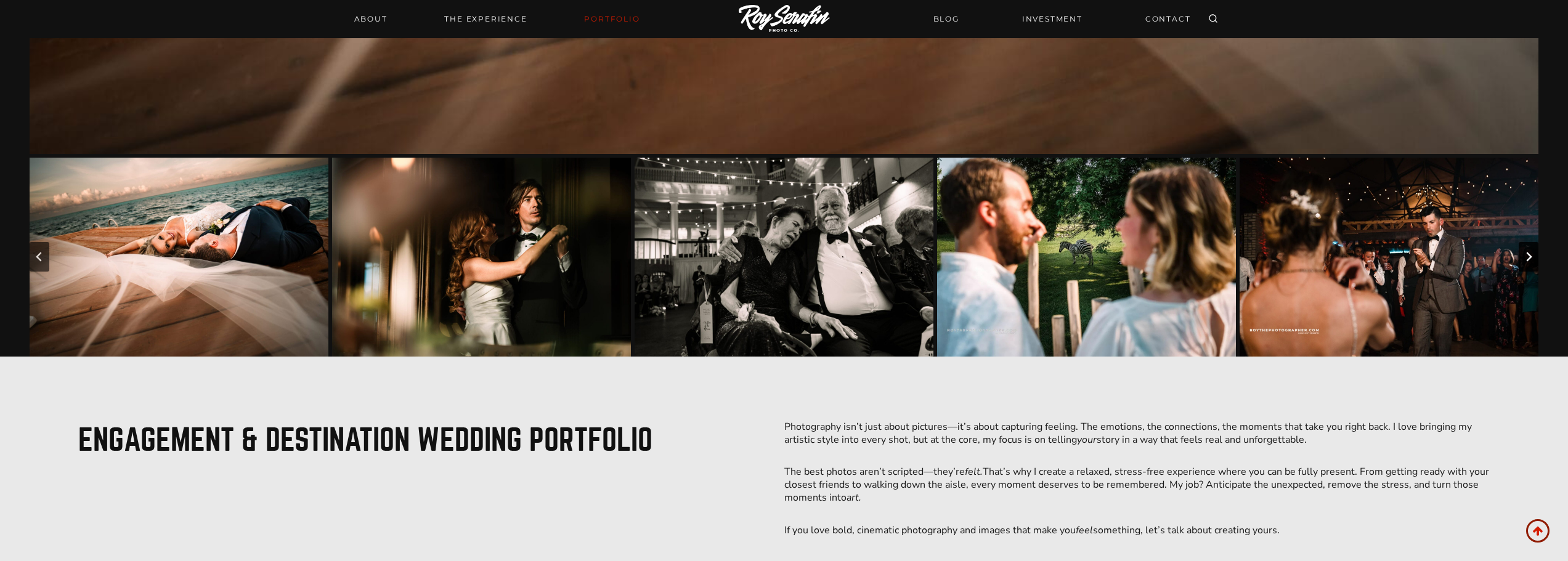
click at [1525, 257] on icon "Go to first slide" at bounding box center [1529, 257] width 10 height 10
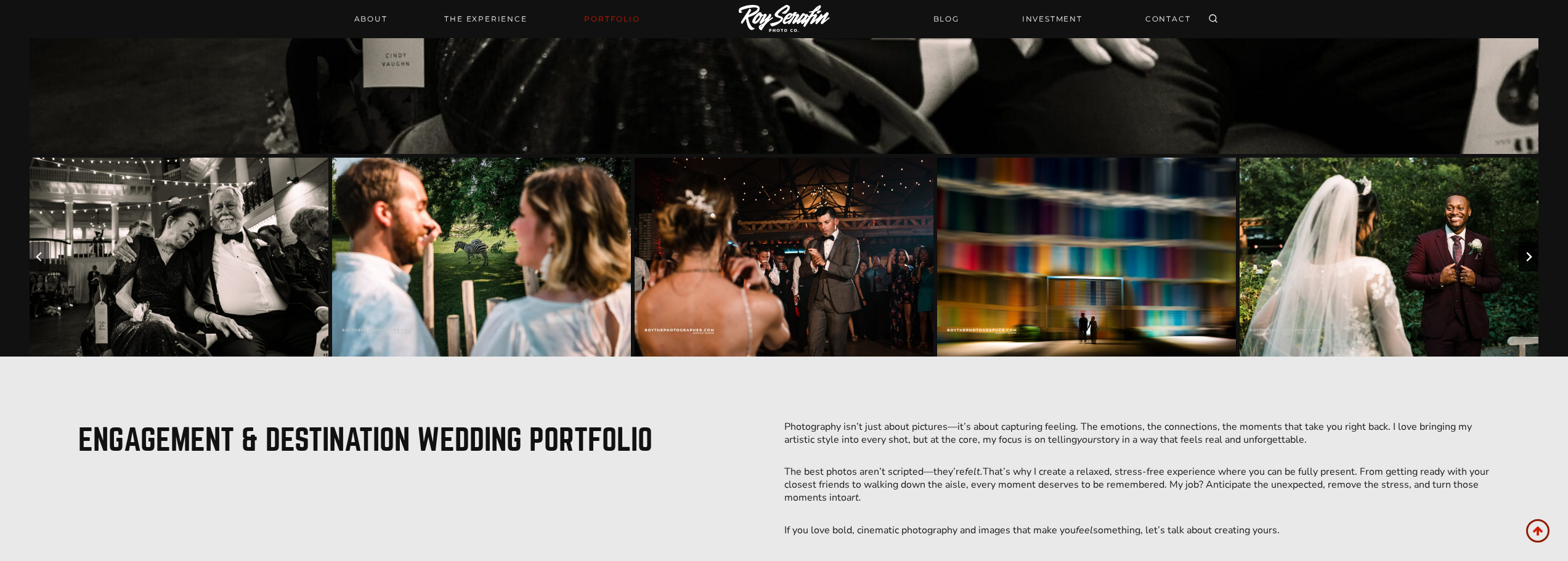
click at [1525, 257] on icon "Go to first slide" at bounding box center [1529, 257] width 10 height 10
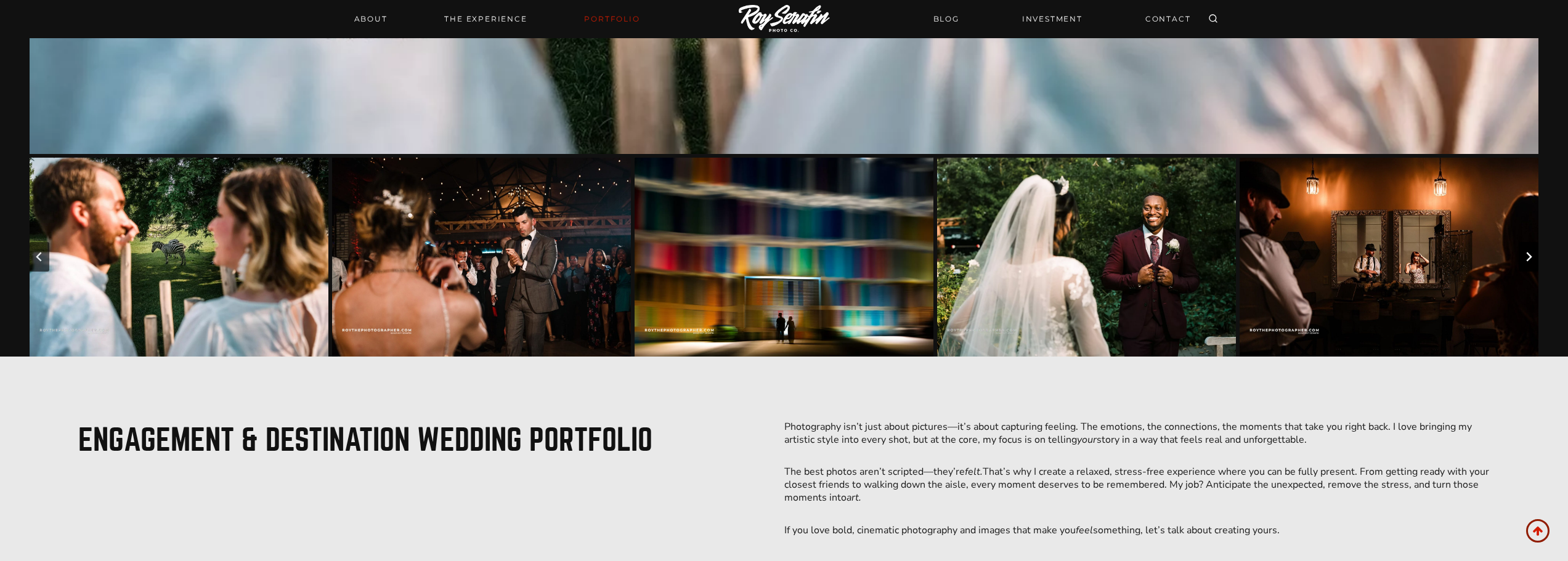
click at [1525, 257] on icon "Next slide" at bounding box center [1529, 257] width 10 height 10
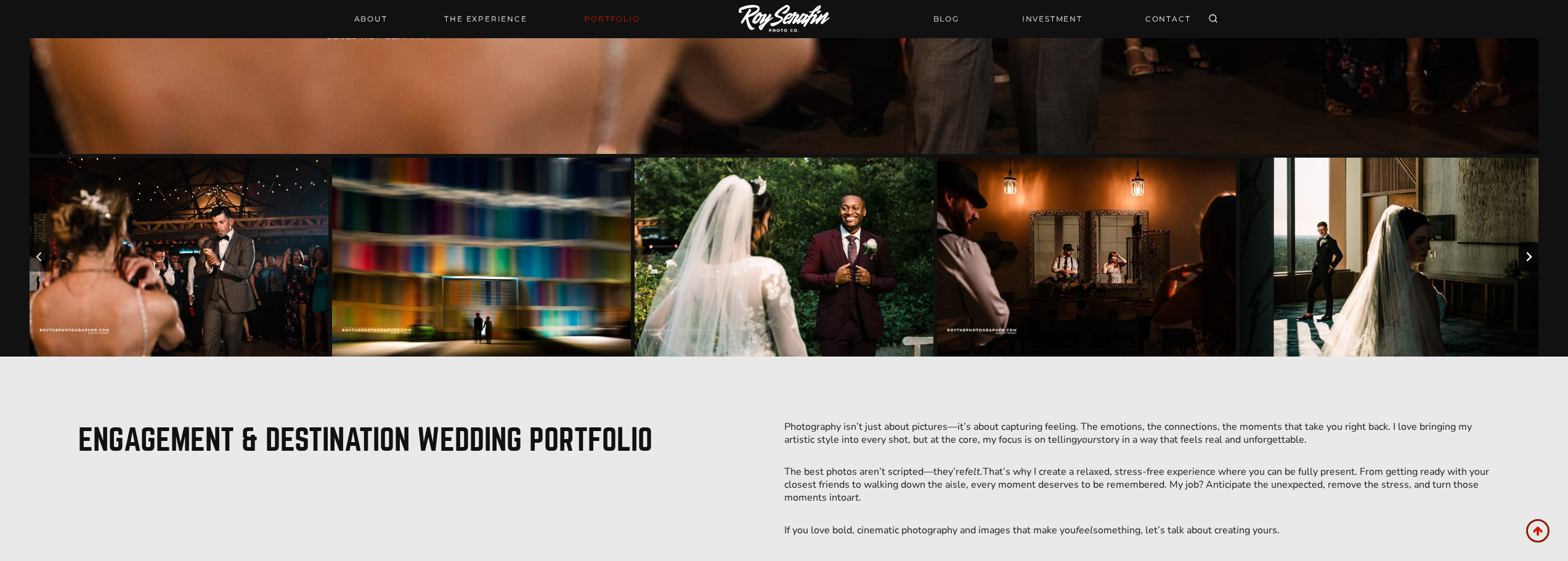
click at [1525, 257] on icon "Next slide" at bounding box center [1529, 257] width 10 height 10
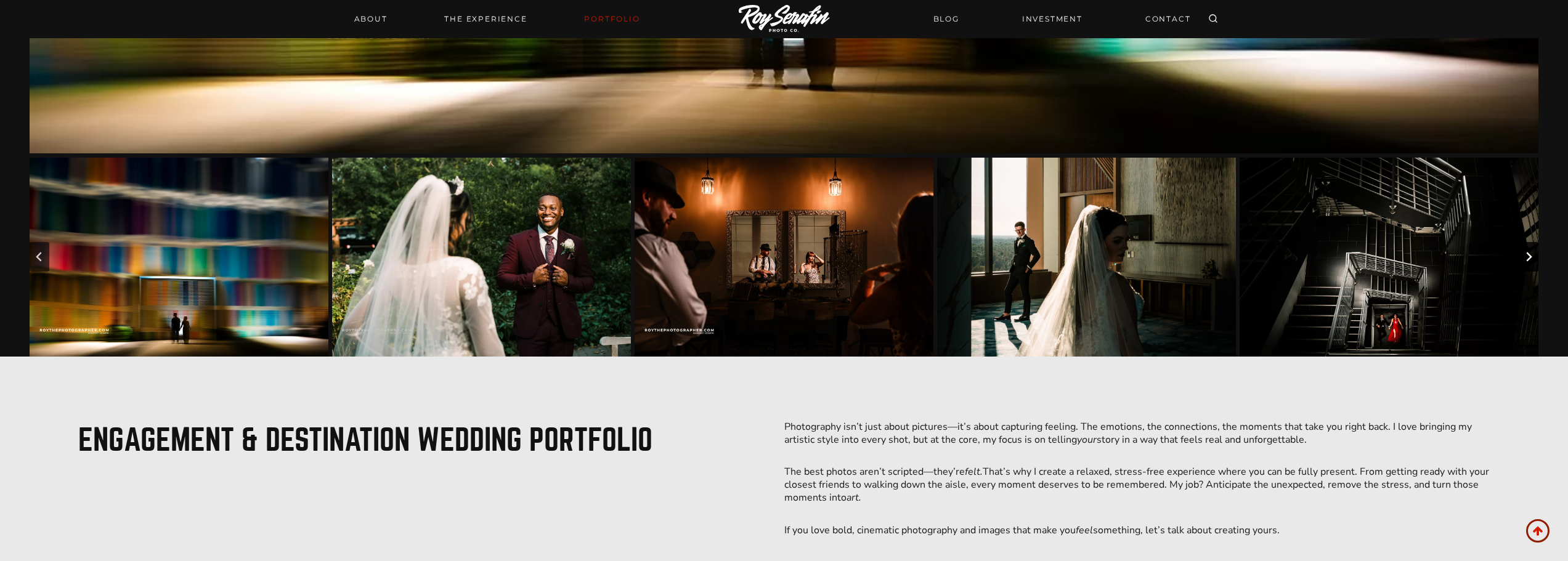
click at [1525, 257] on icon "Next slide" at bounding box center [1529, 257] width 10 height 10
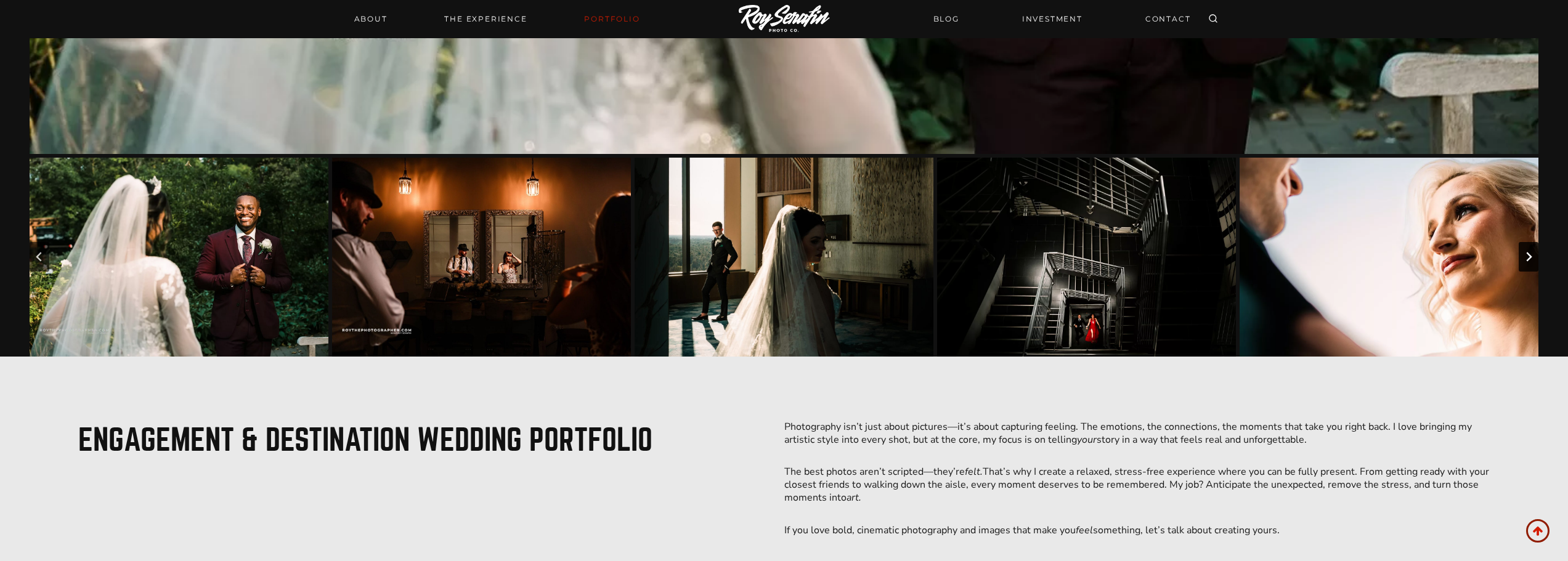
click at [1525, 257] on icon "Next slide" at bounding box center [1529, 257] width 10 height 10
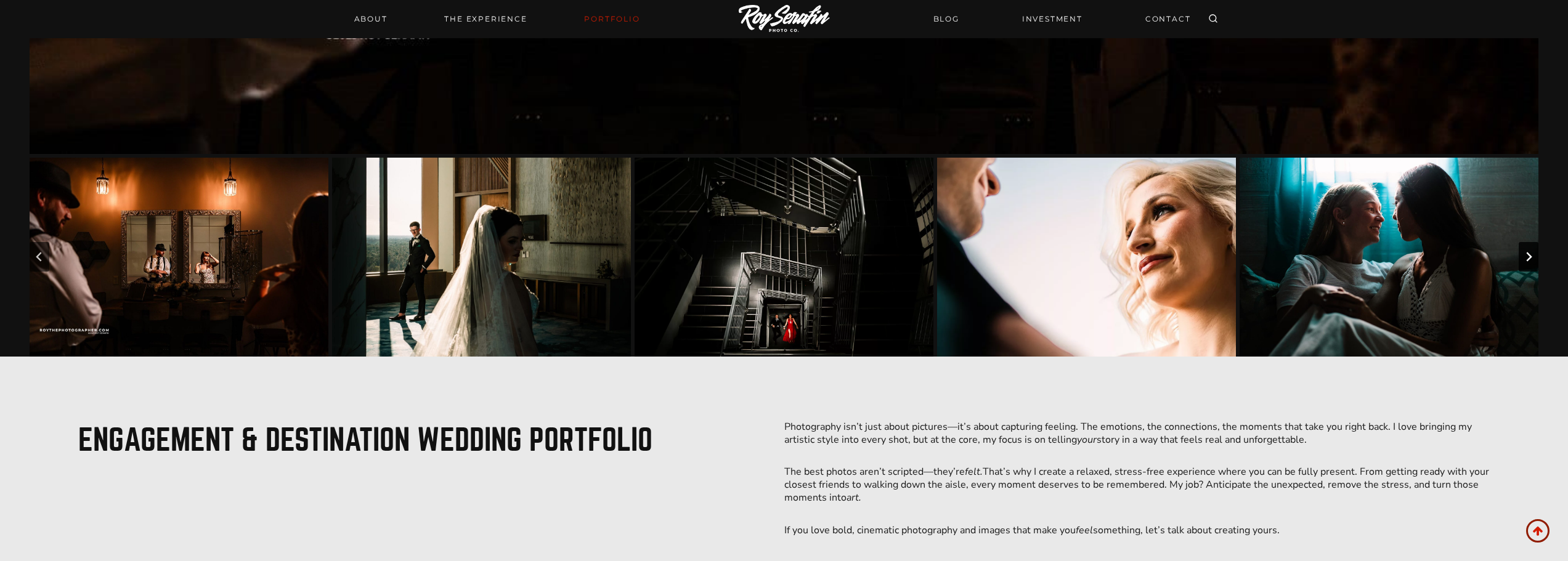
click at [1525, 257] on icon "Next slide" at bounding box center [1529, 257] width 10 height 10
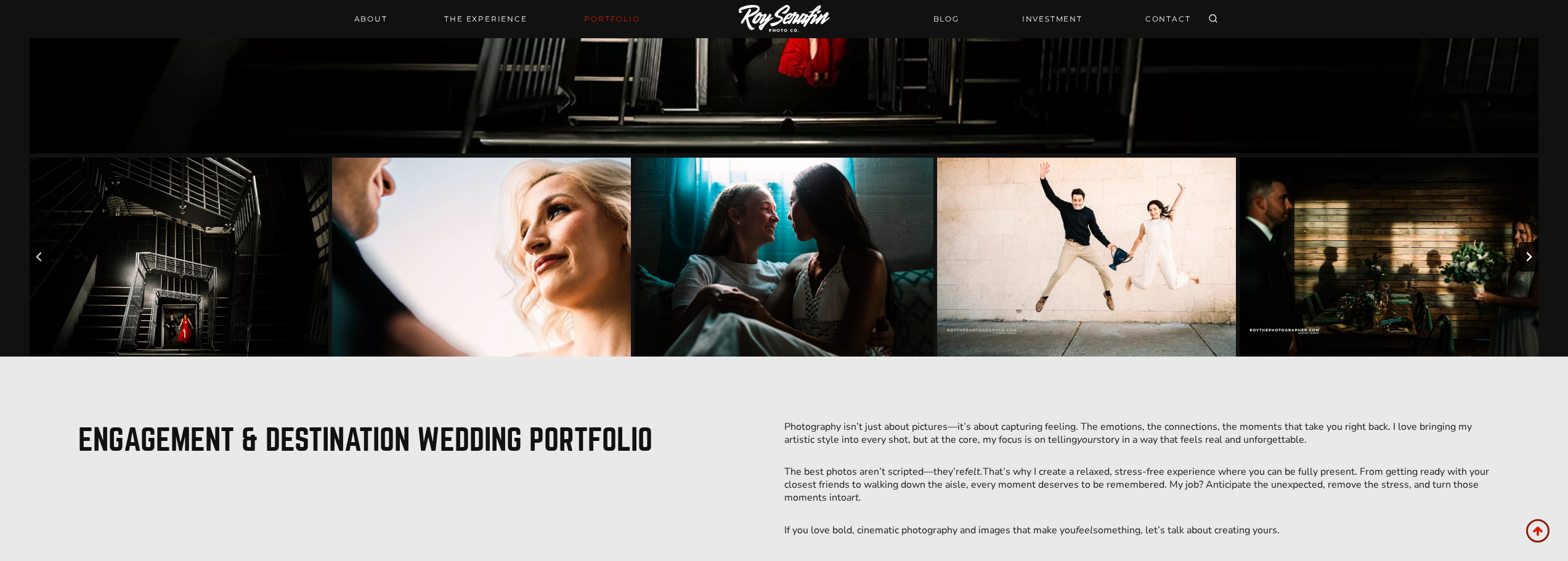
click at [1525, 257] on icon "Next slide" at bounding box center [1529, 257] width 10 height 10
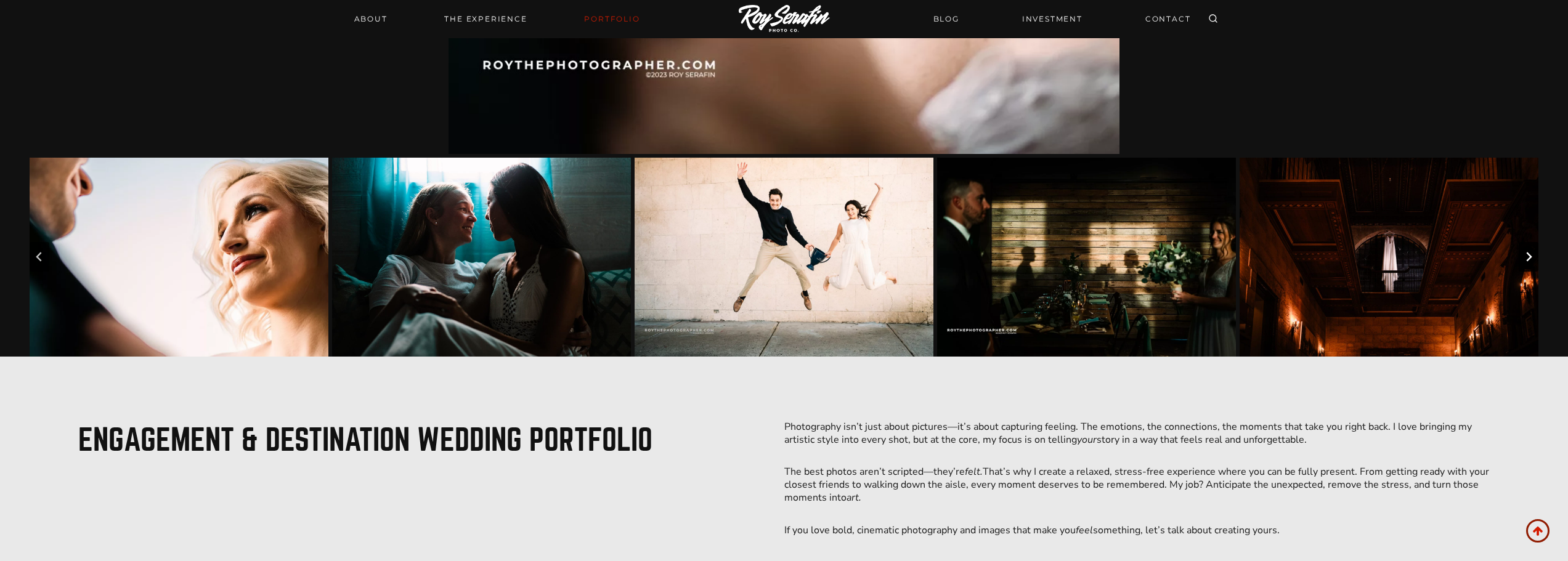
click at [1525, 257] on icon "Next slide" at bounding box center [1529, 257] width 10 height 10
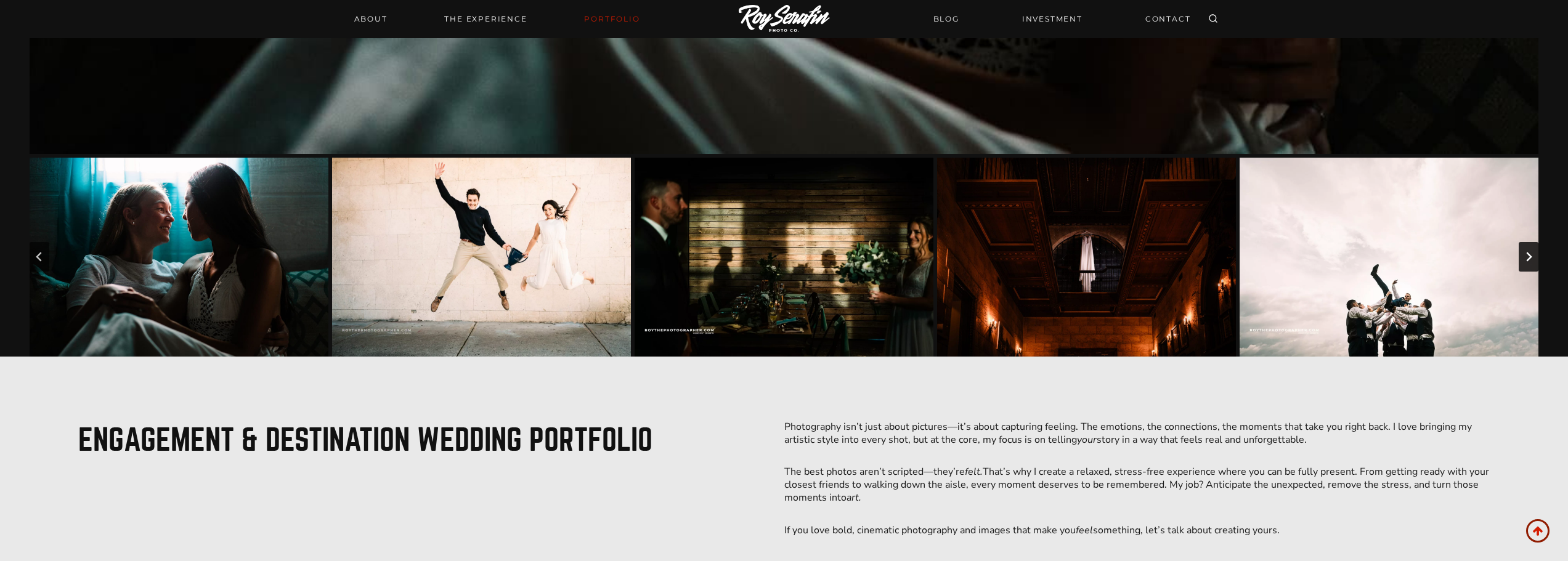
click at [1525, 257] on icon "Next slide" at bounding box center [1529, 257] width 10 height 10
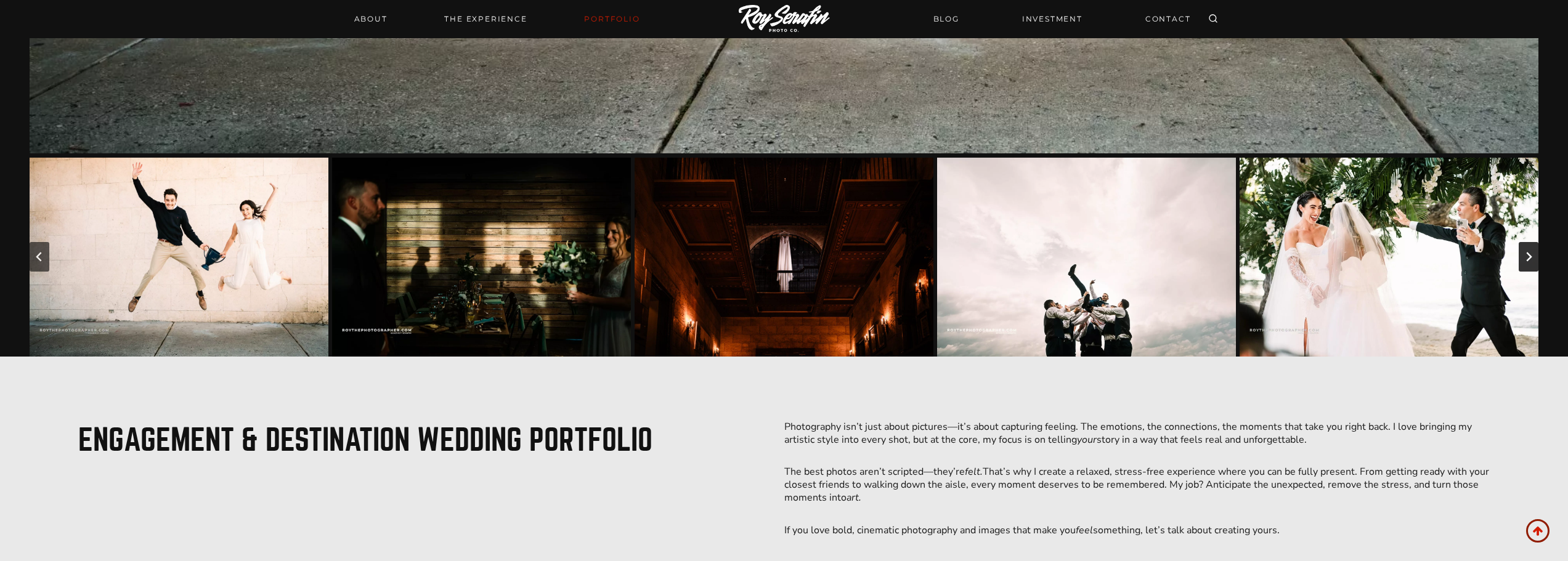
click at [1525, 257] on icon "Next slide" at bounding box center [1529, 257] width 10 height 10
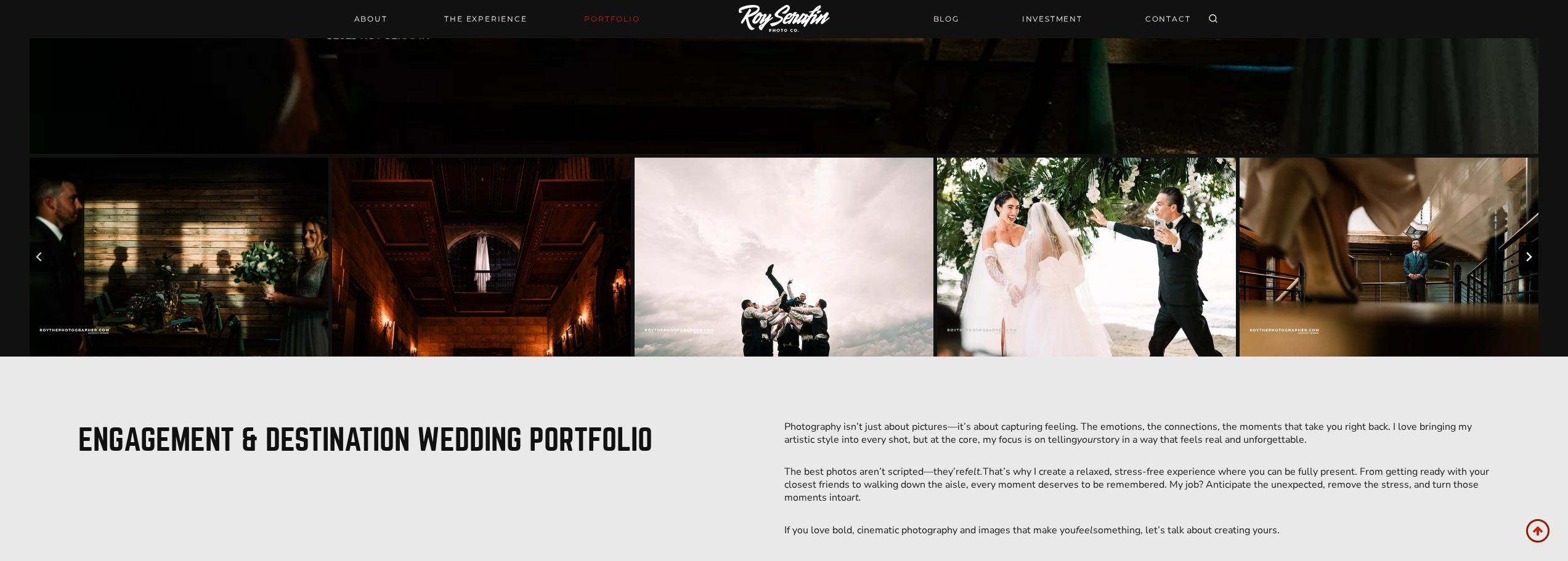
click at [1525, 257] on icon "Next slide" at bounding box center [1529, 257] width 10 height 10
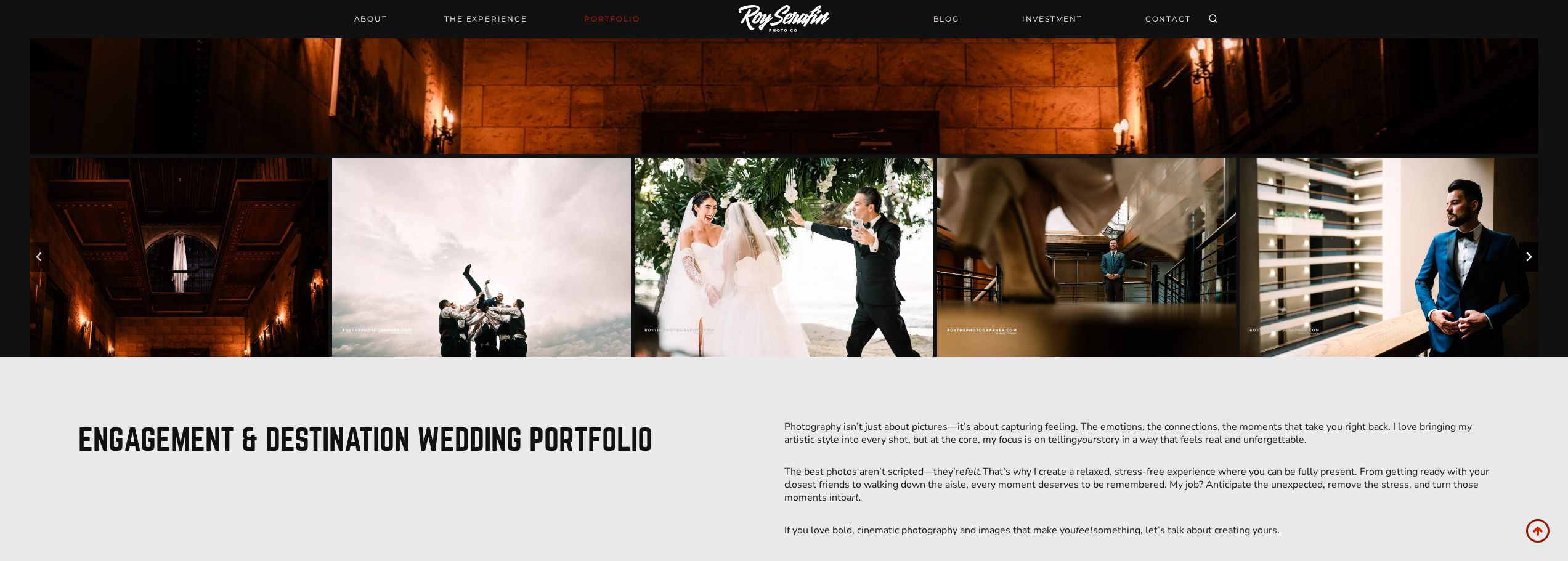
click at [1525, 257] on icon "Next slide" at bounding box center [1529, 257] width 10 height 10
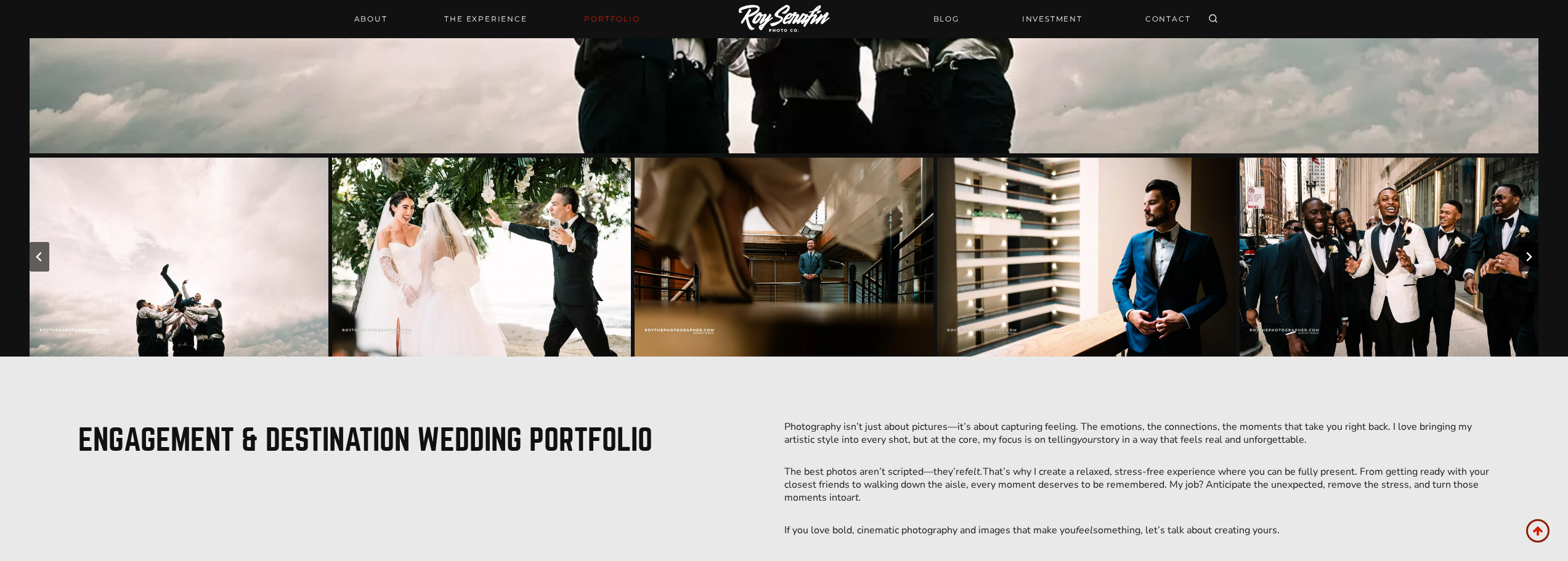
click at [1525, 257] on icon "Next slide" at bounding box center [1529, 257] width 10 height 10
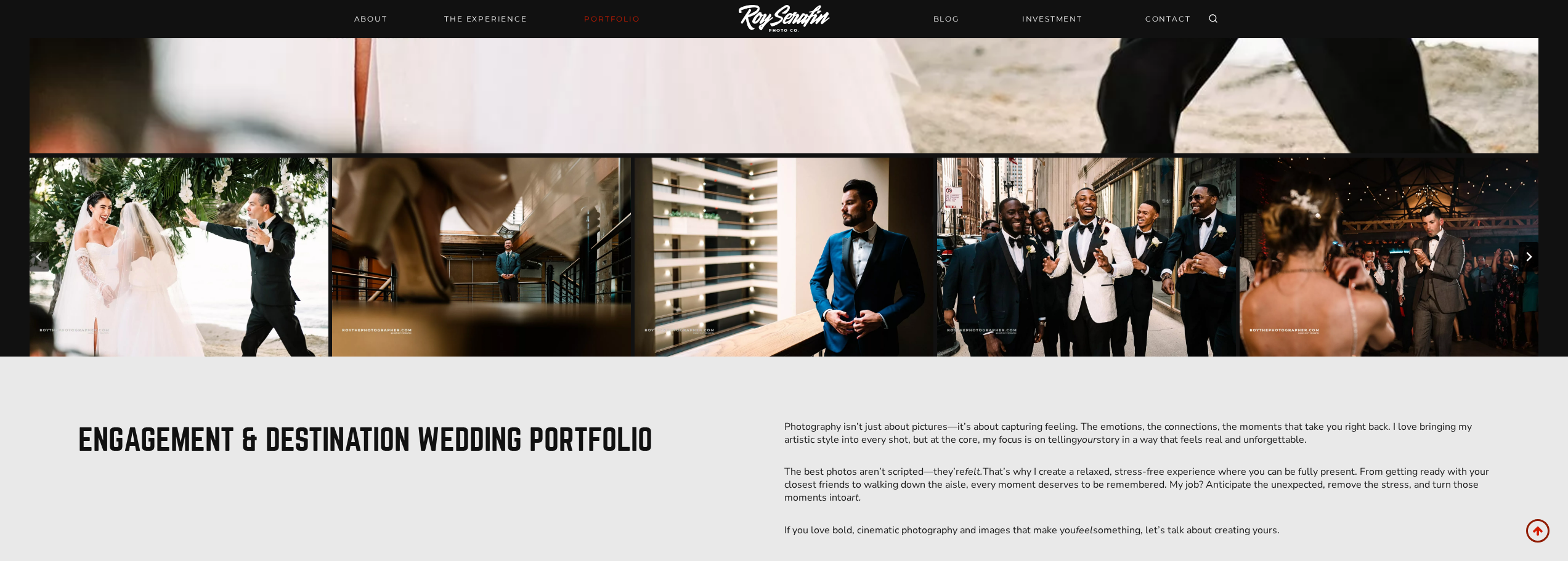
click at [1525, 257] on icon "Next slide" at bounding box center [1529, 257] width 10 height 10
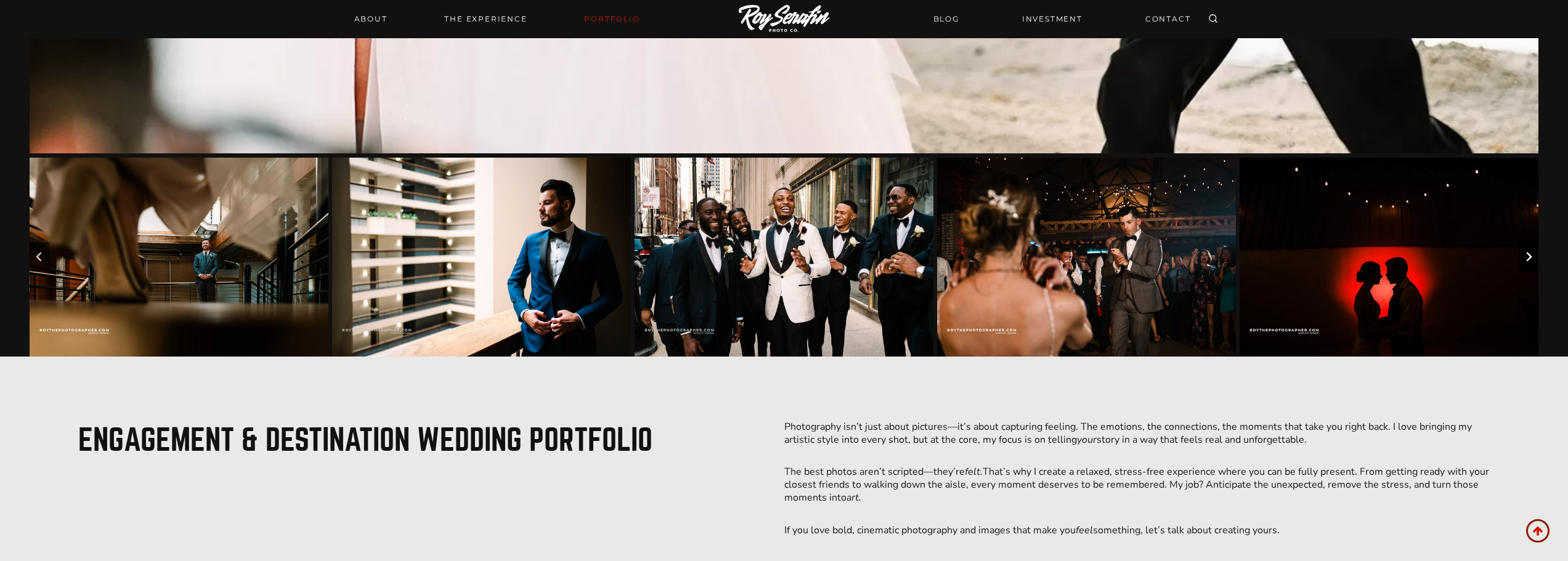
click at [1525, 257] on icon "Next slide" at bounding box center [1529, 257] width 10 height 10
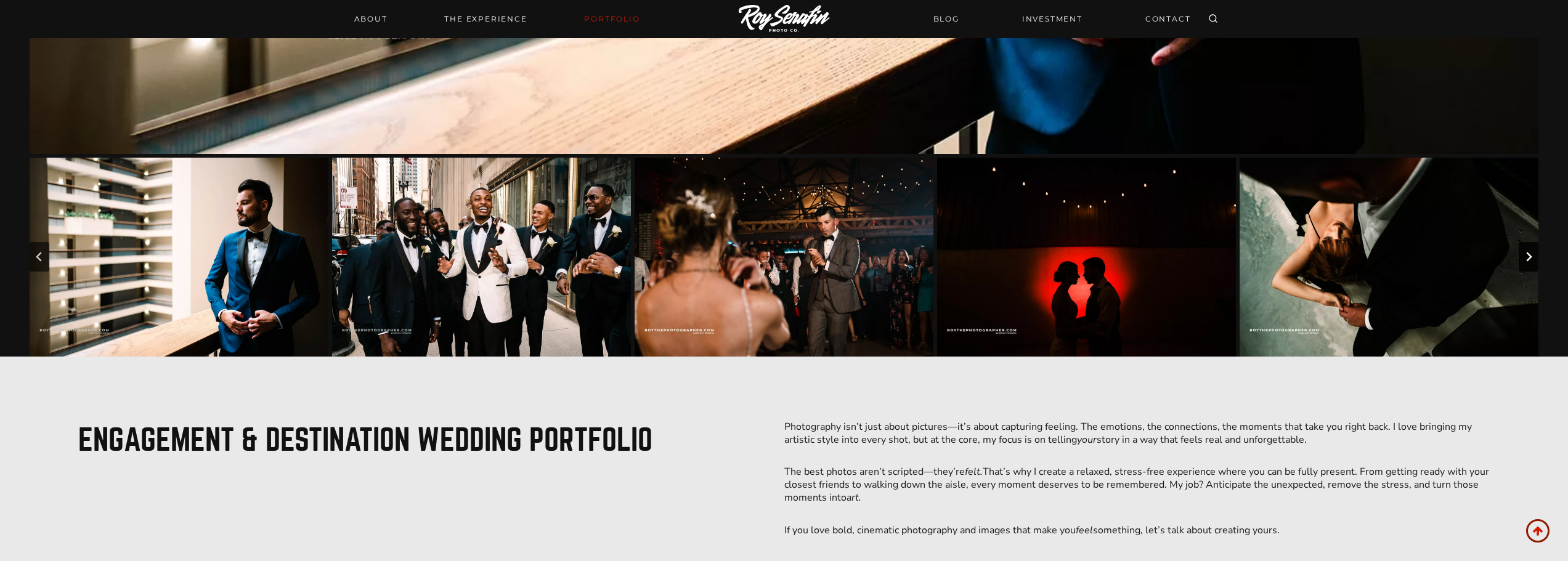
click at [1525, 257] on icon "Next slide" at bounding box center [1529, 257] width 10 height 10
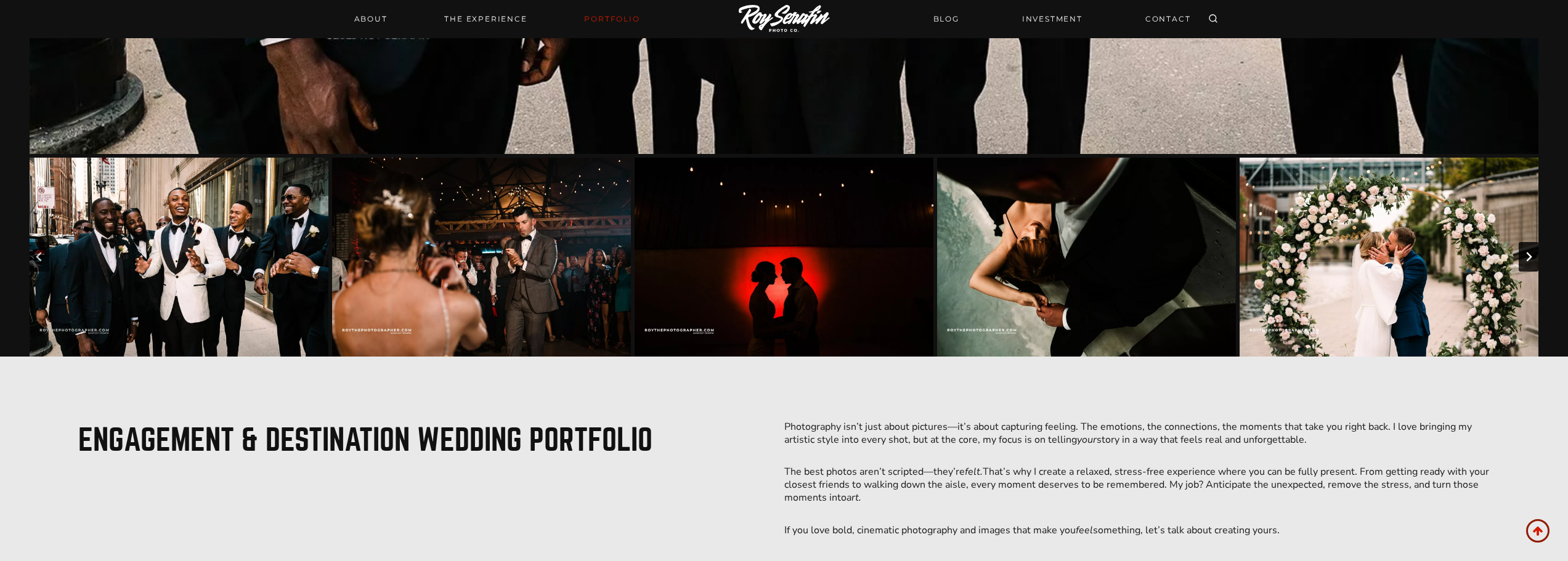
click at [1525, 257] on icon "Next slide" at bounding box center [1529, 257] width 10 height 10
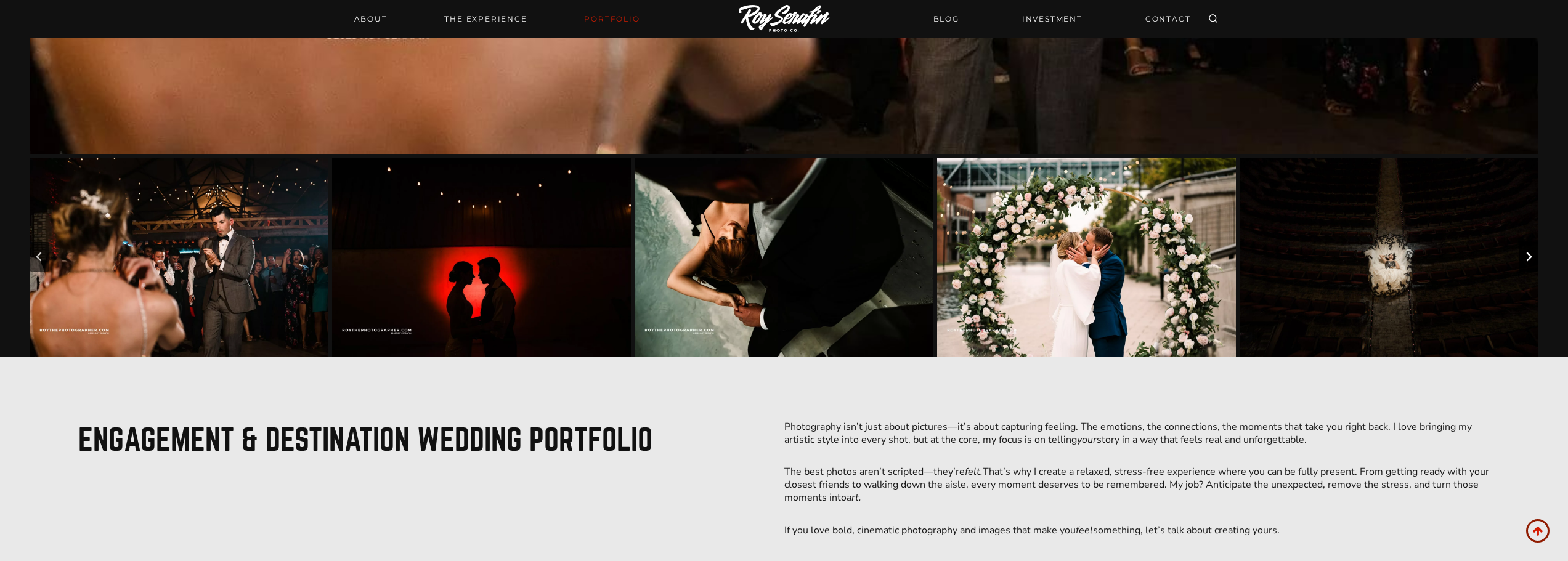
click at [1525, 257] on icon "Next slide" at bounding box center [1529, 257] width 10 height 10
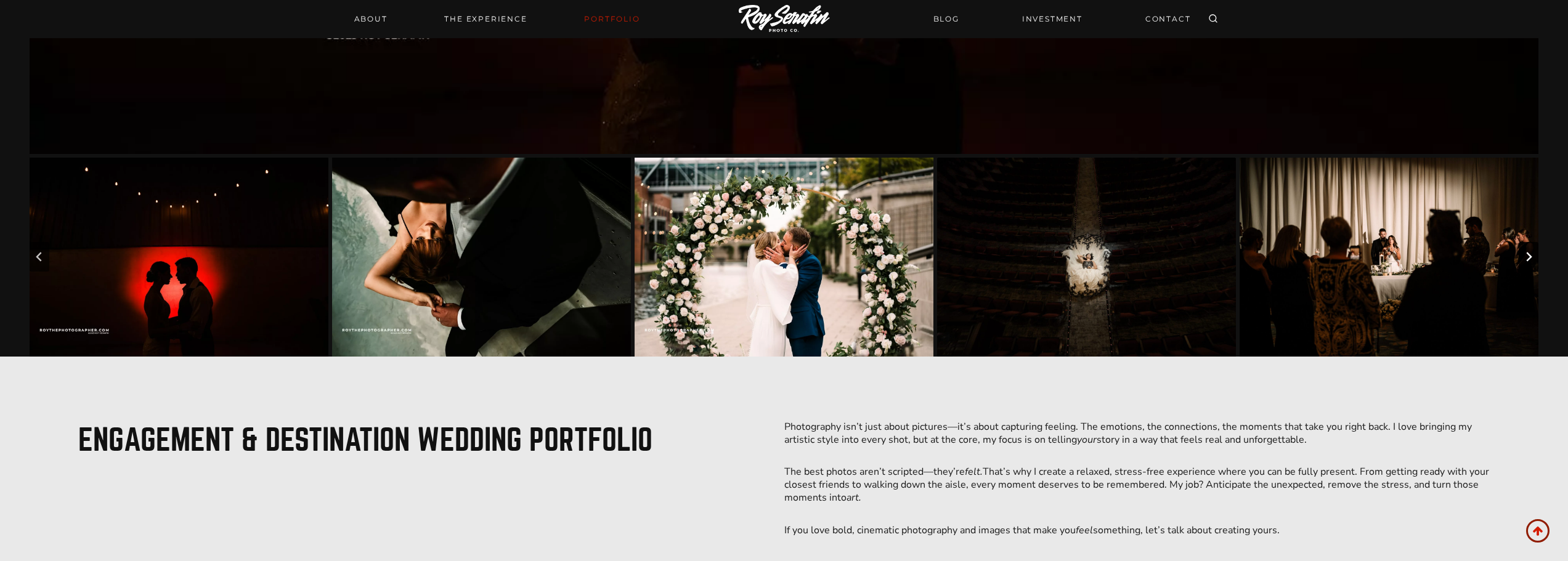
click at [1525, 257] on icon "Next slide" at bounding box center [1529, 257] width 10 height 10
